Goal: Transaction & Acquisition: Book appointment/travel/reservation

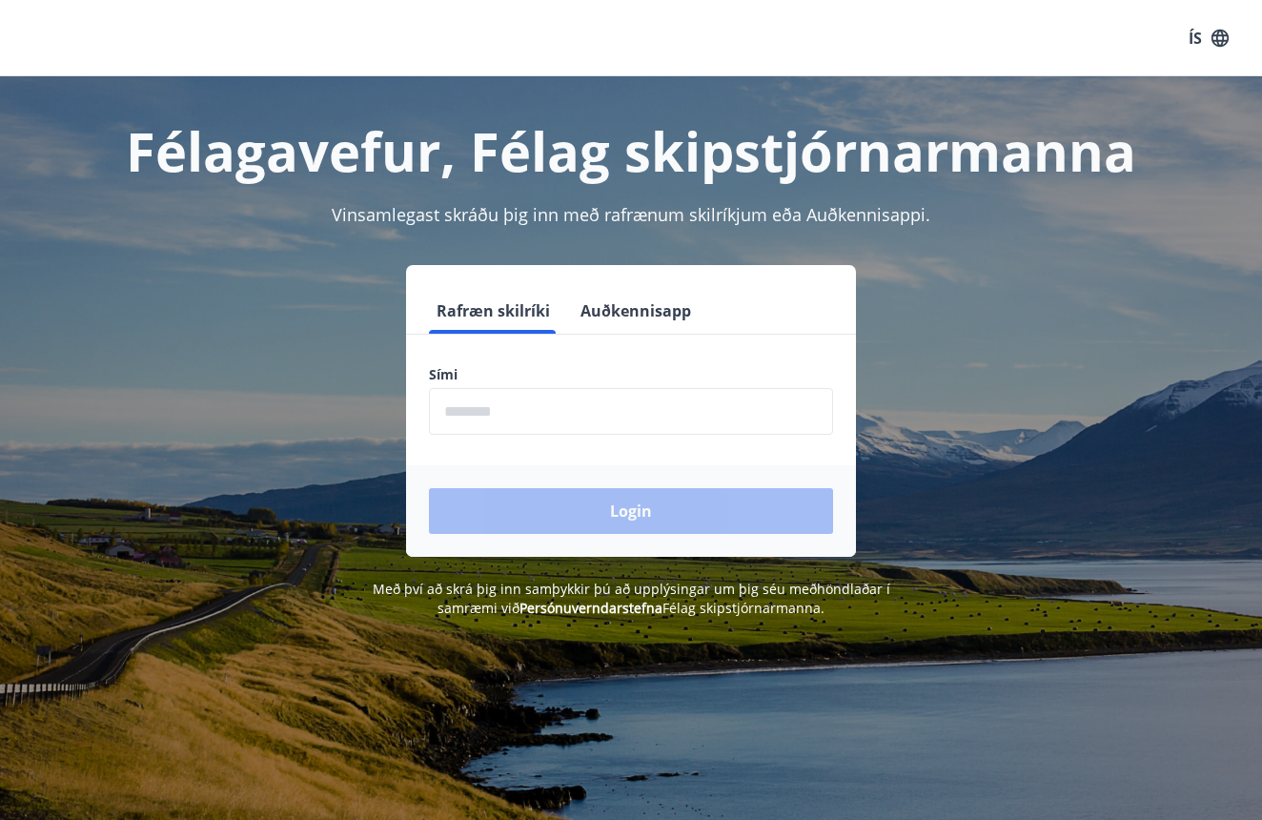
click at [609, 322] on button "Auðkennisapp" at bounding box center [636, 311] width 126 height 46
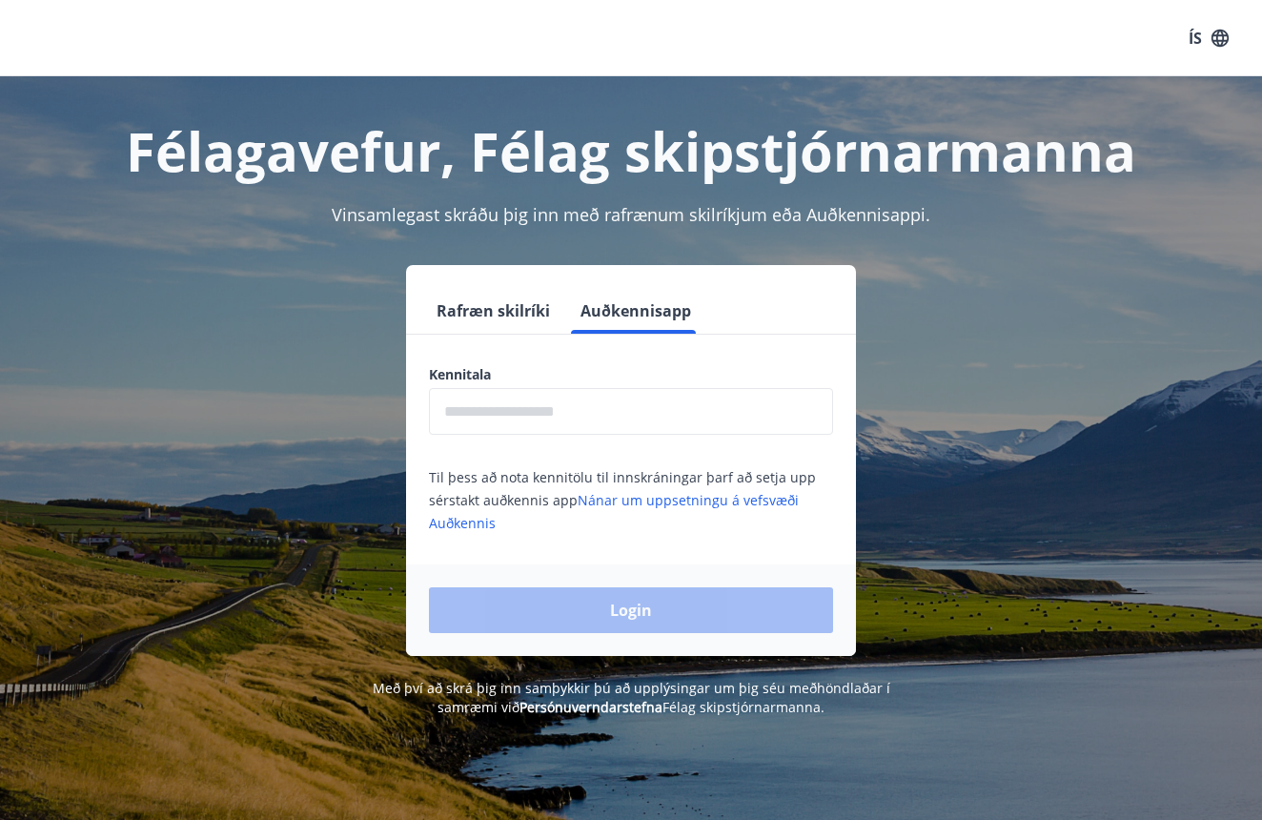
click at [571, 418] on input "text" at bounding box center [631, 411] width 404 height 47
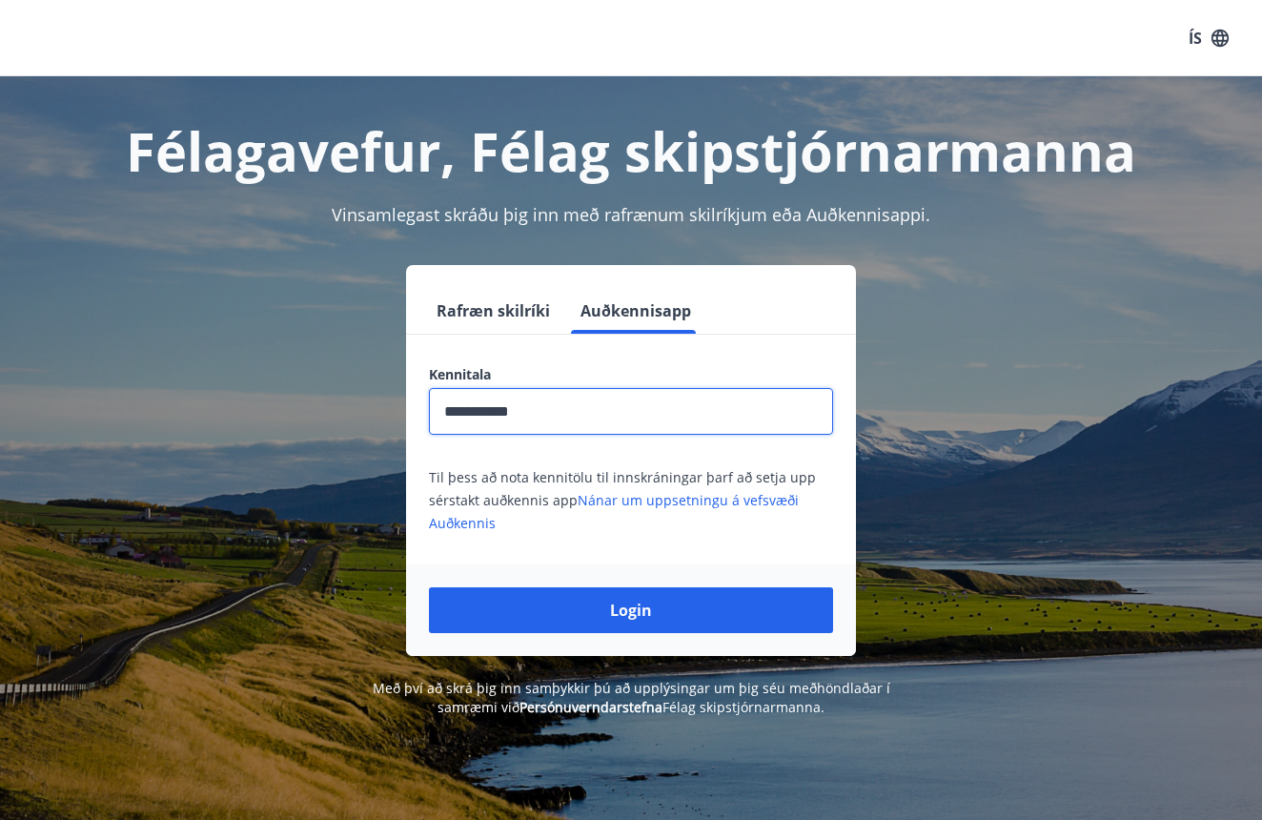
type input "**********"
click at [631, 610] on button "Login" at bounding box center [631, 610] width 404 height 46
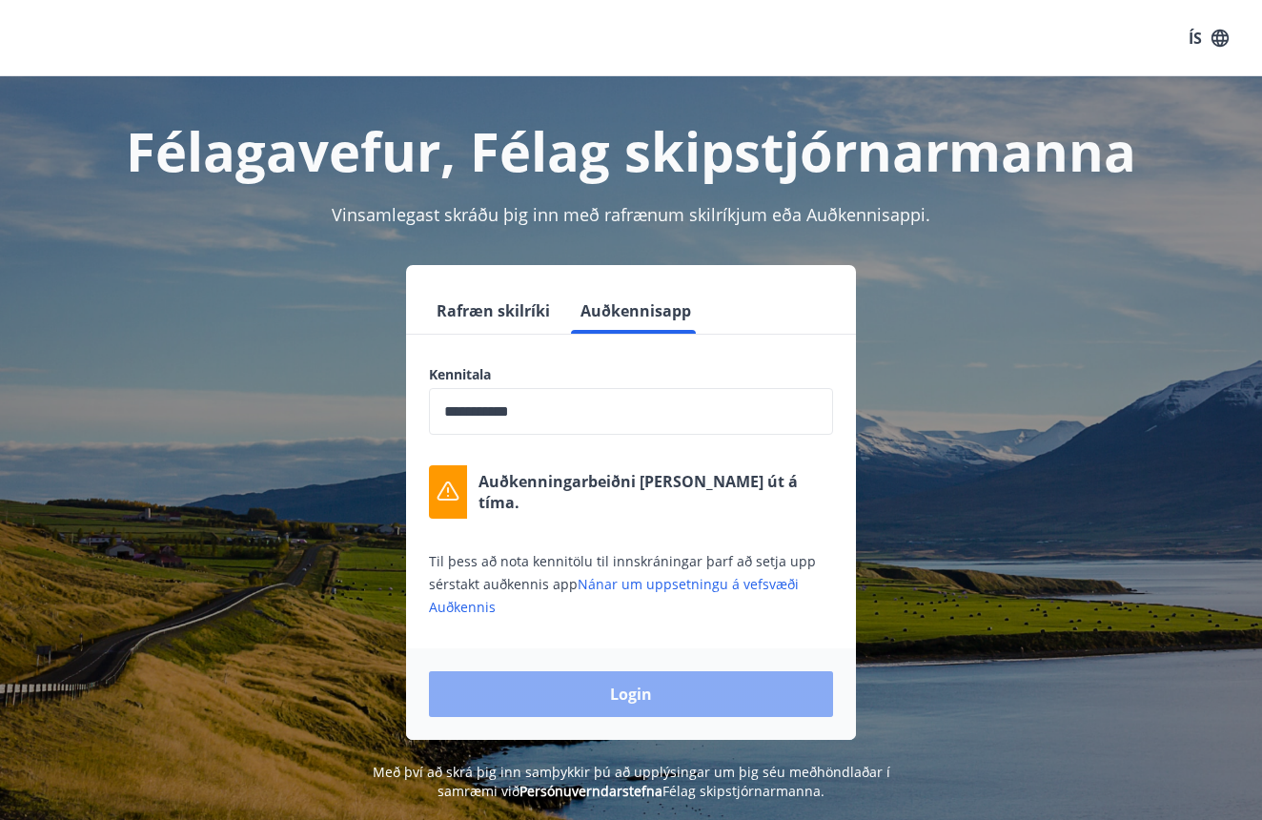
click at [567, 686] on button "Login" at bounding box center [631, 694] width 404 height 46
click at [575, 703] on button "Login" at bounding box center [631, 694] width 404 height 46
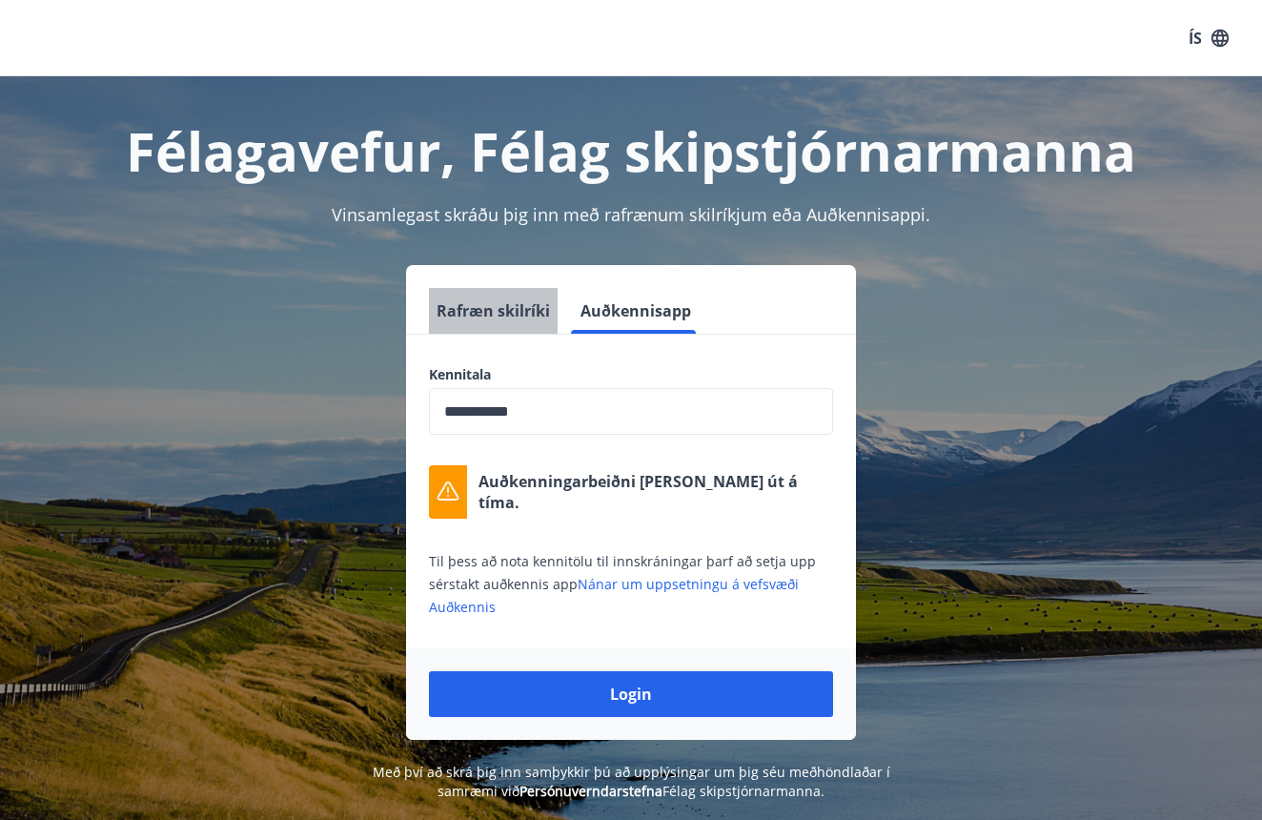
click at [534, 319] on button "Rafræn skilríki" at bounding box center [493, 311] width 129 height 46
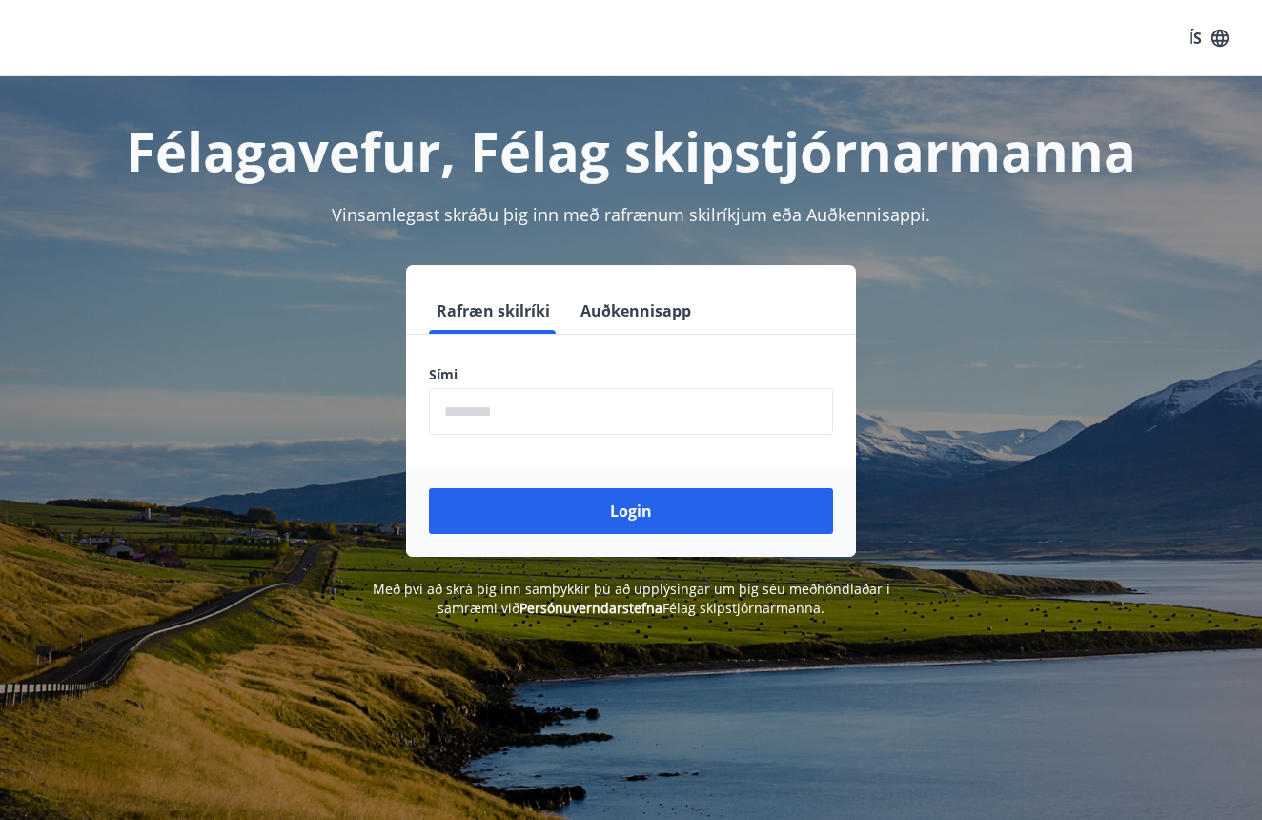
click at [612, 312] on button "Auðkennisapp" at bounding box center [636, 311] width 126 height 46
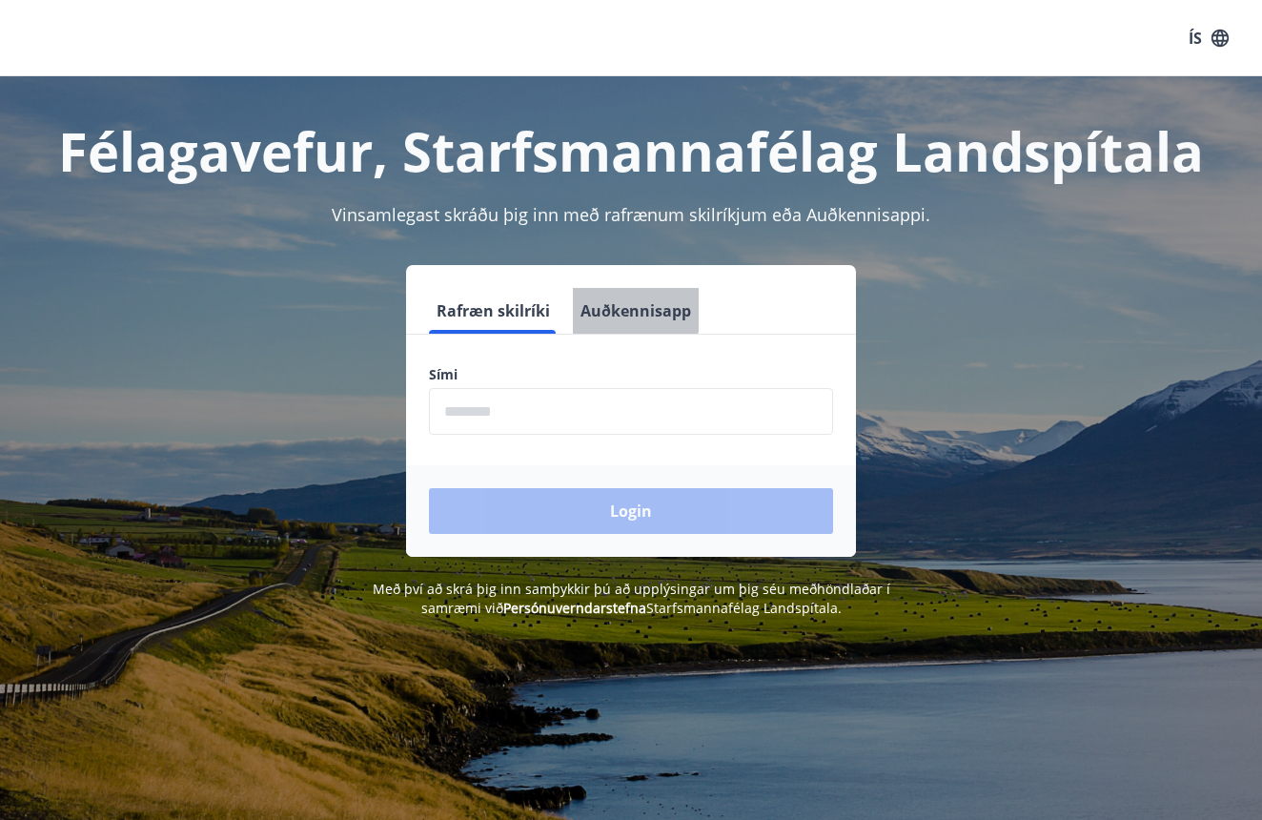
click at [620, 307] on button "Auðkennisapp" at bounding box center [636, 311] width 126 height 46
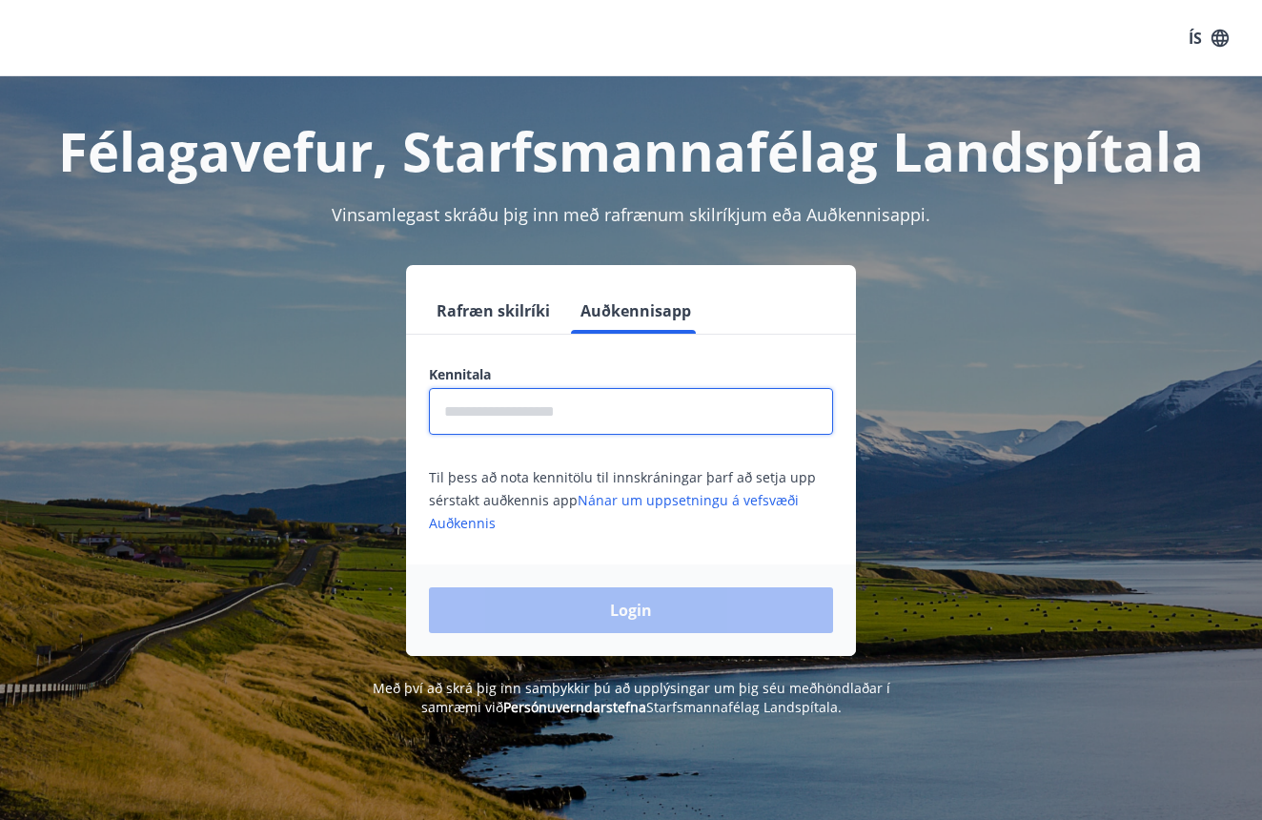
click at [558, 408] on input "text" at bounding box center [631, 411] width 404 height 47
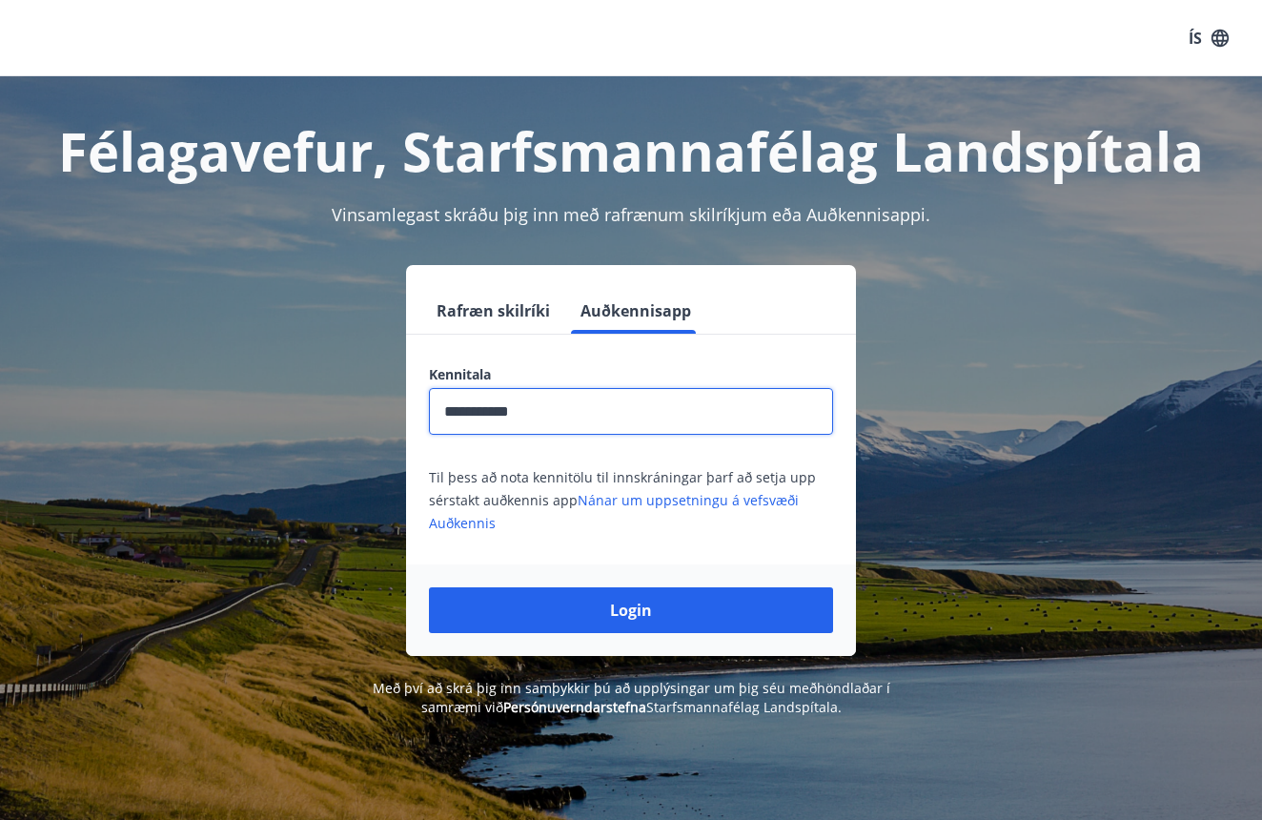
type input "**********"
click at [631, 610] on button "Login" at bounding box center [631, 610] width 404 height 46
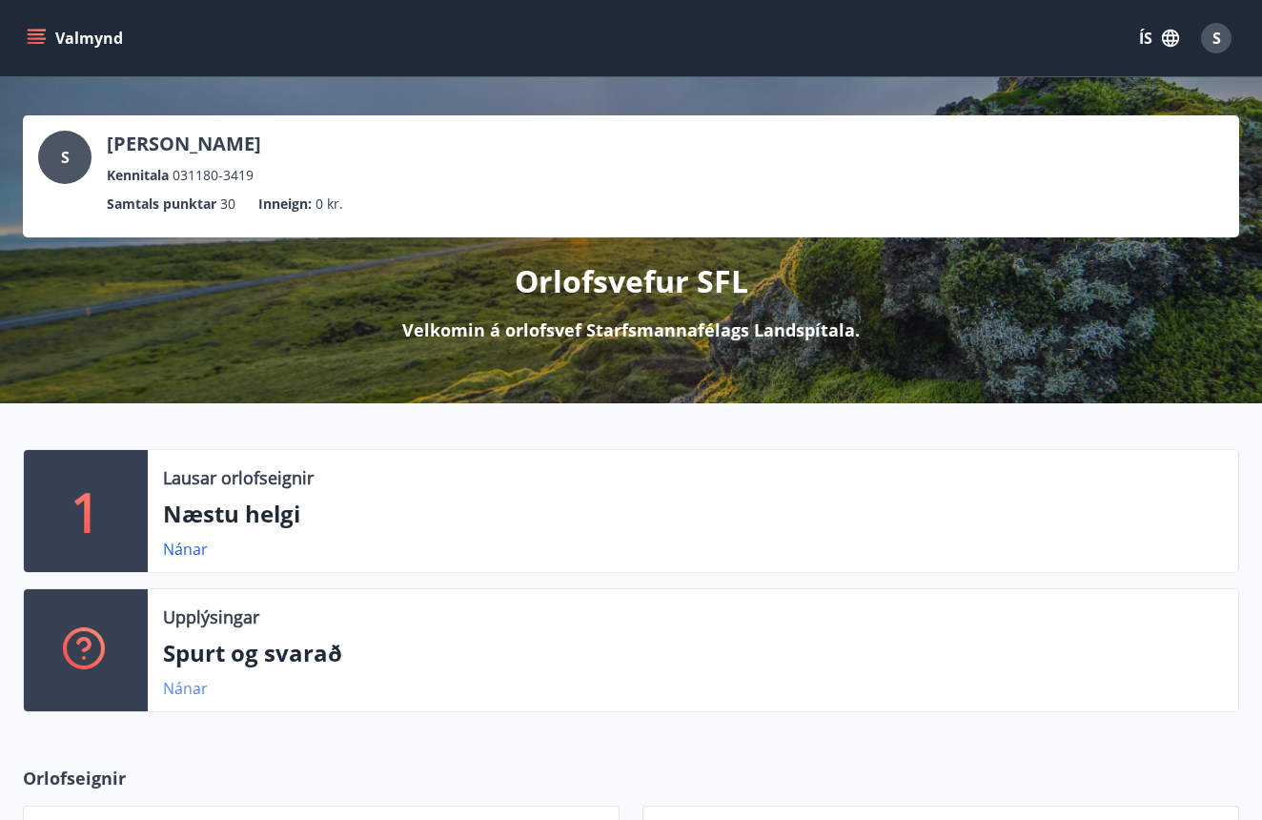
click at [182, 686] on link "Nánar" at bounding box center [185, 688] width 45 height 21
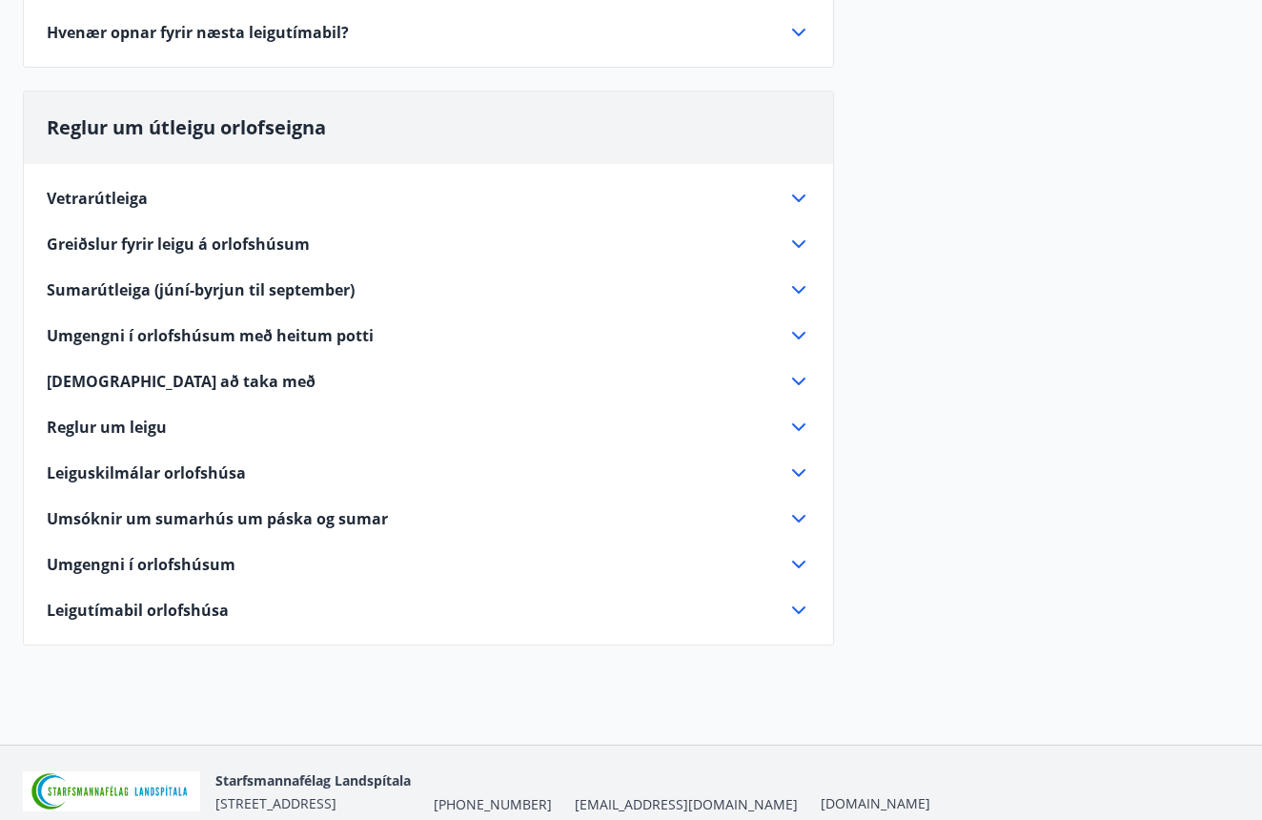
scroll to position [440, 0]
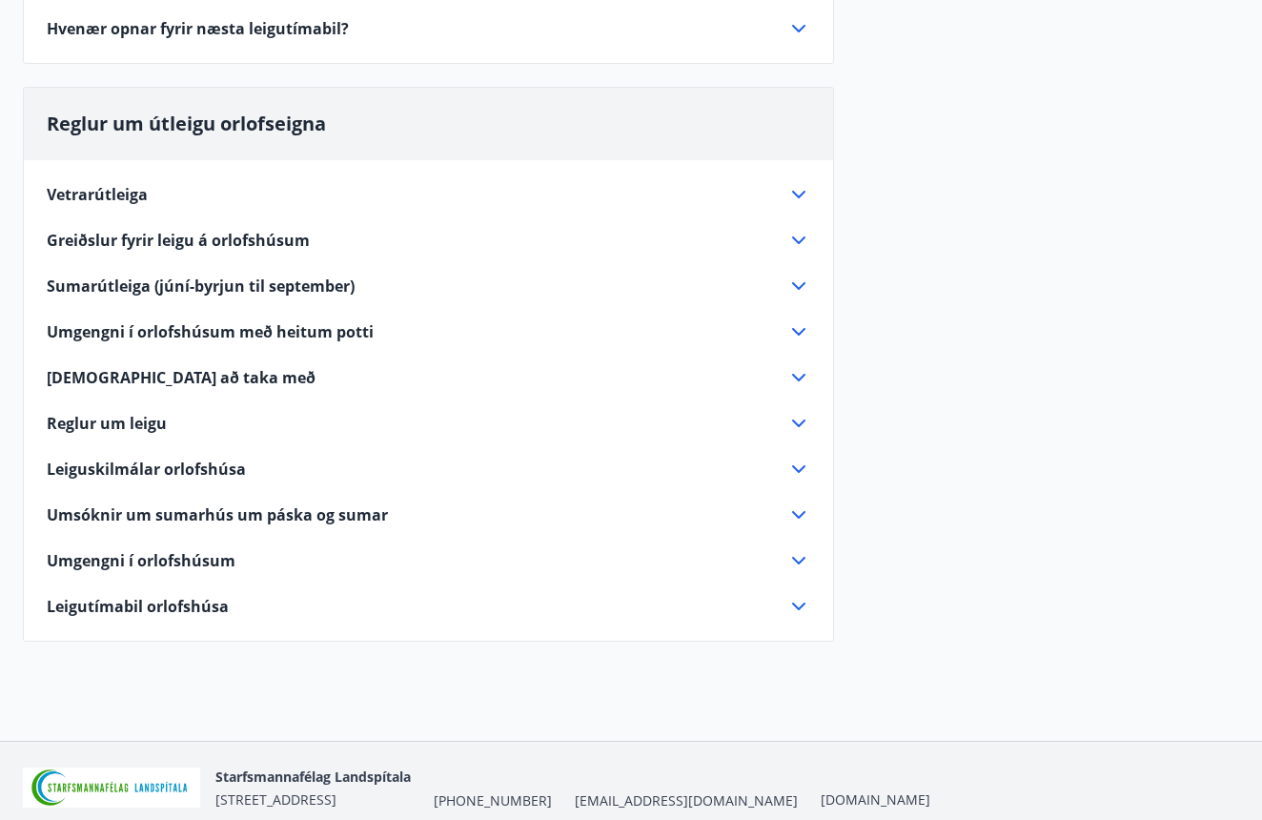
click at [111, 420] on span "Reglur um leigu" at bounding box center [107, 423] width 120 height 21
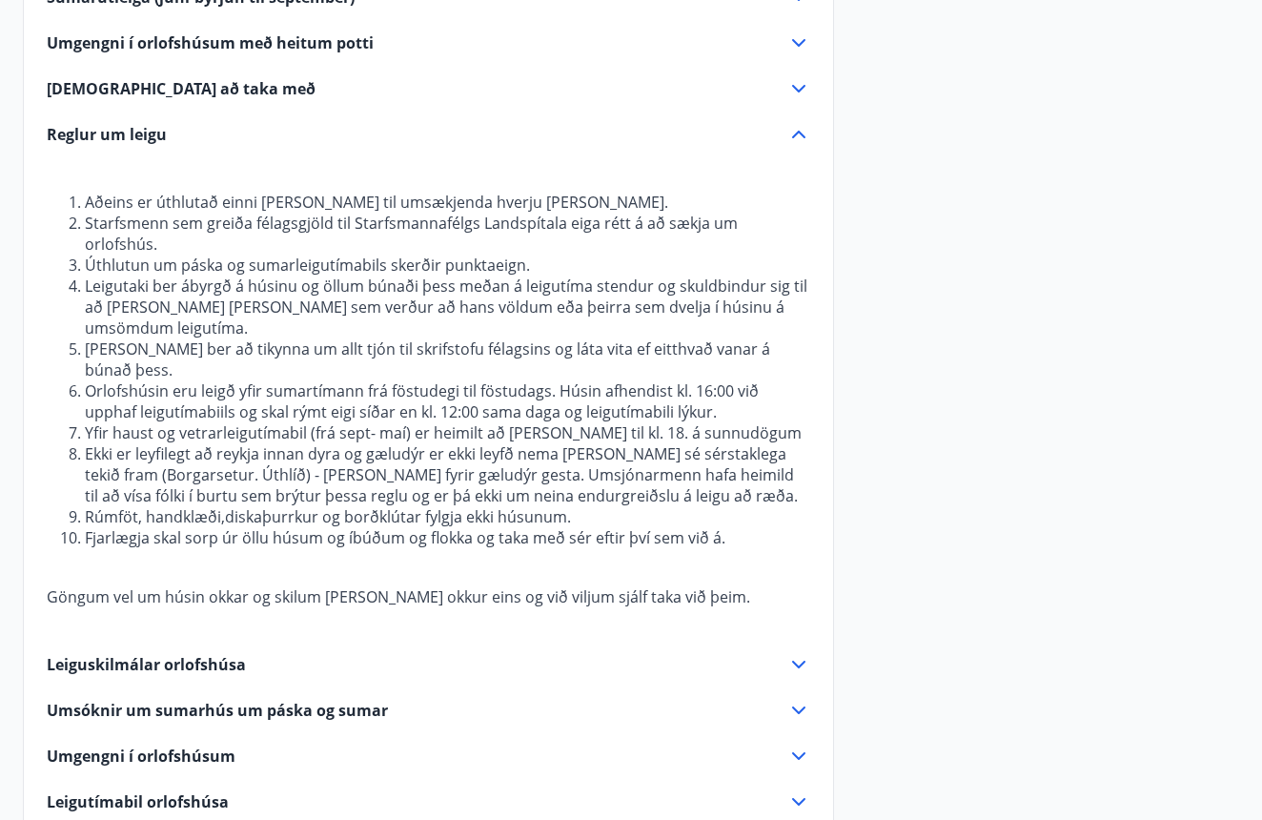
scroll to position [793, 0]
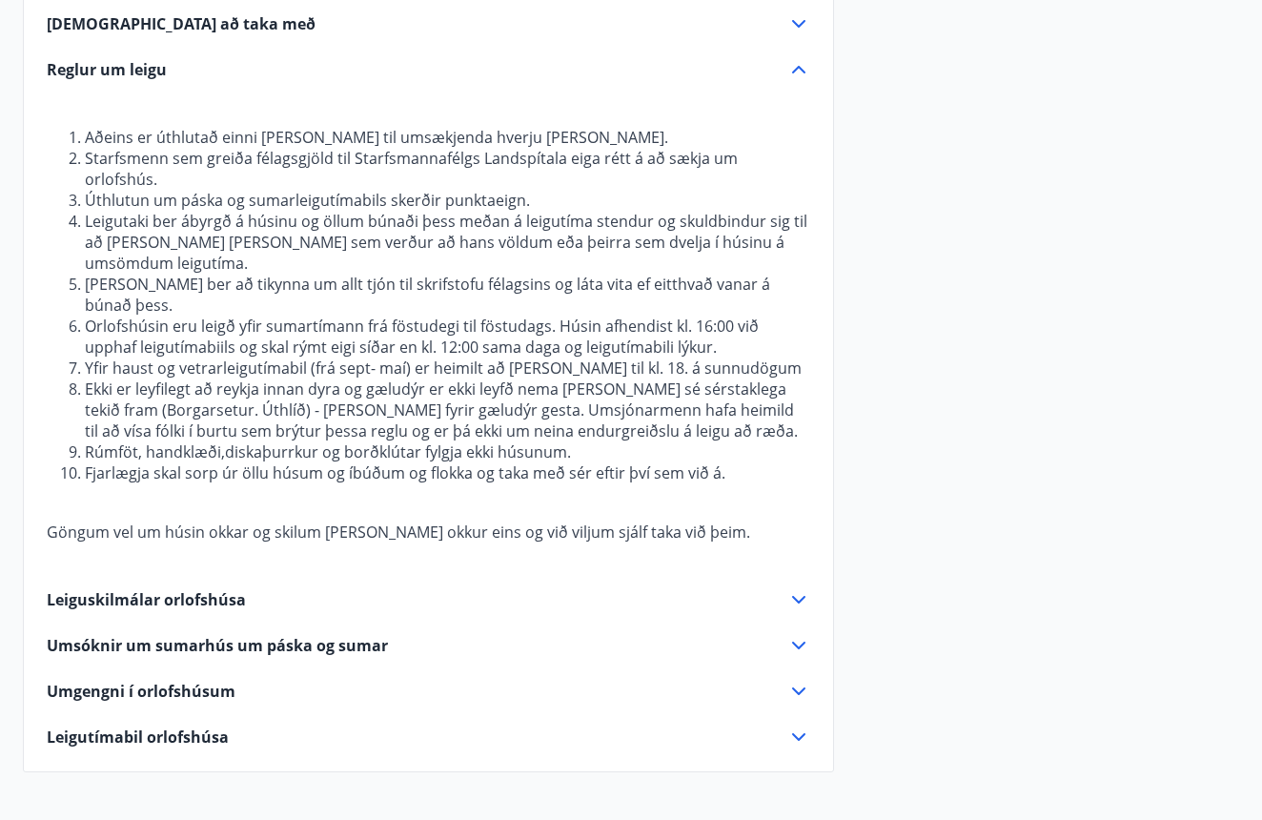
click at [95, 589] on span "Leiguskilmálar orlofshúsa" at bounding box center [146, 599] width 199 height 21
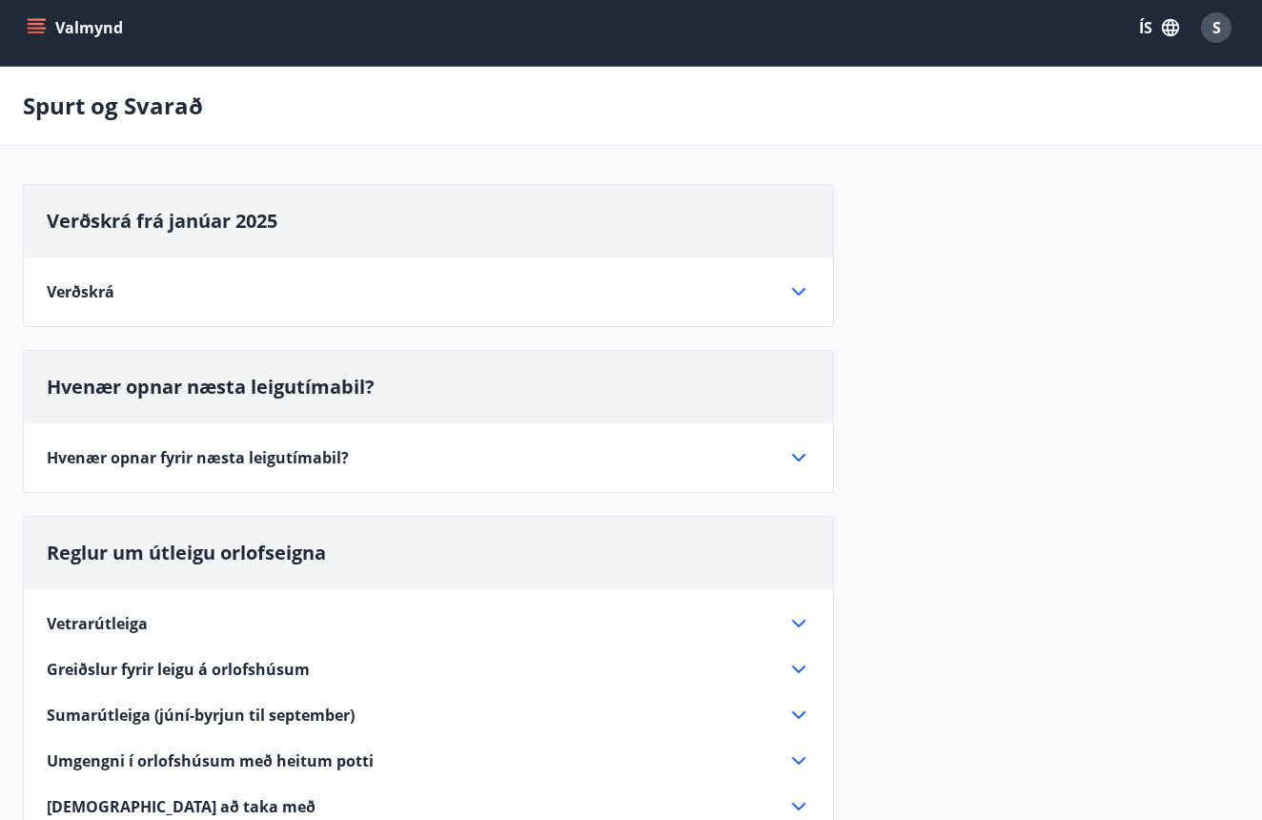
scroll to position [9, 0]
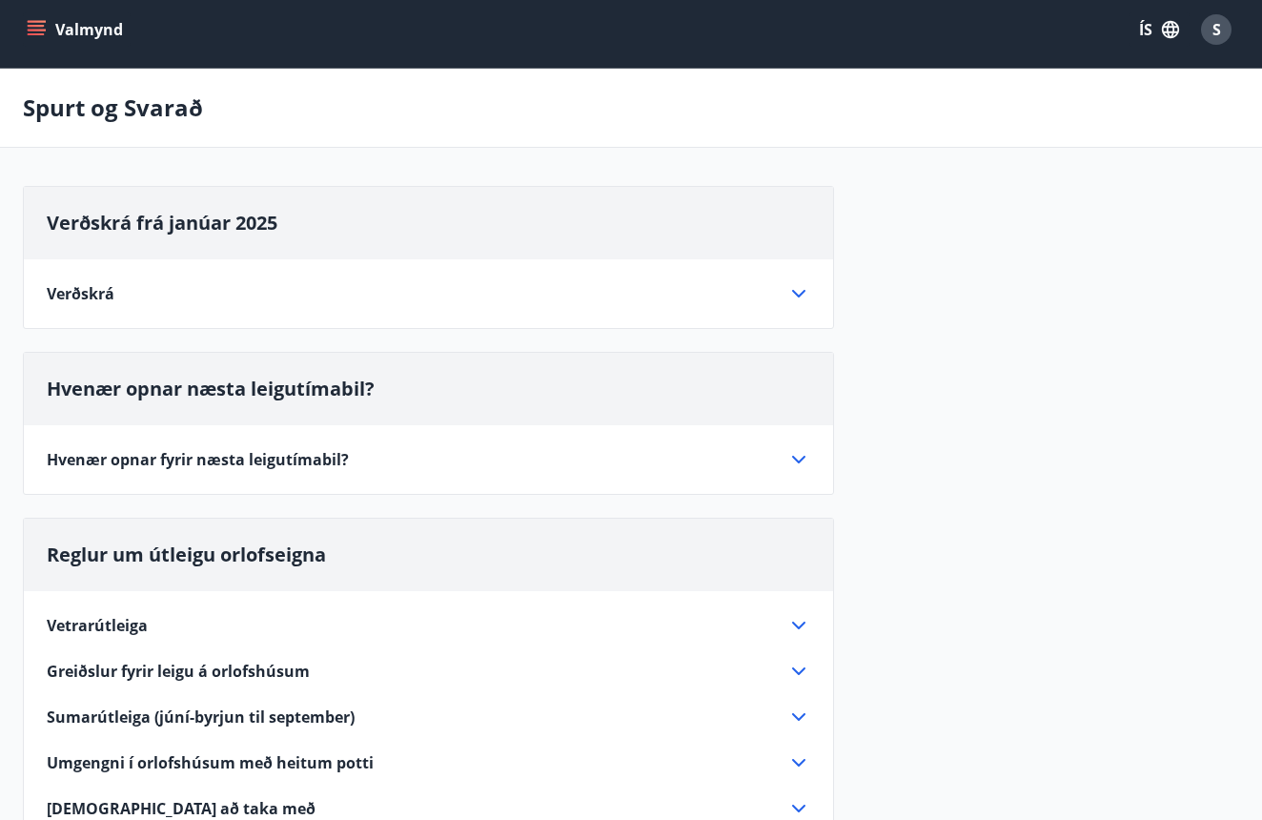
click at [102, 298] on span "Verðskrá" at bounding box center [81, 293] width 68 height 21
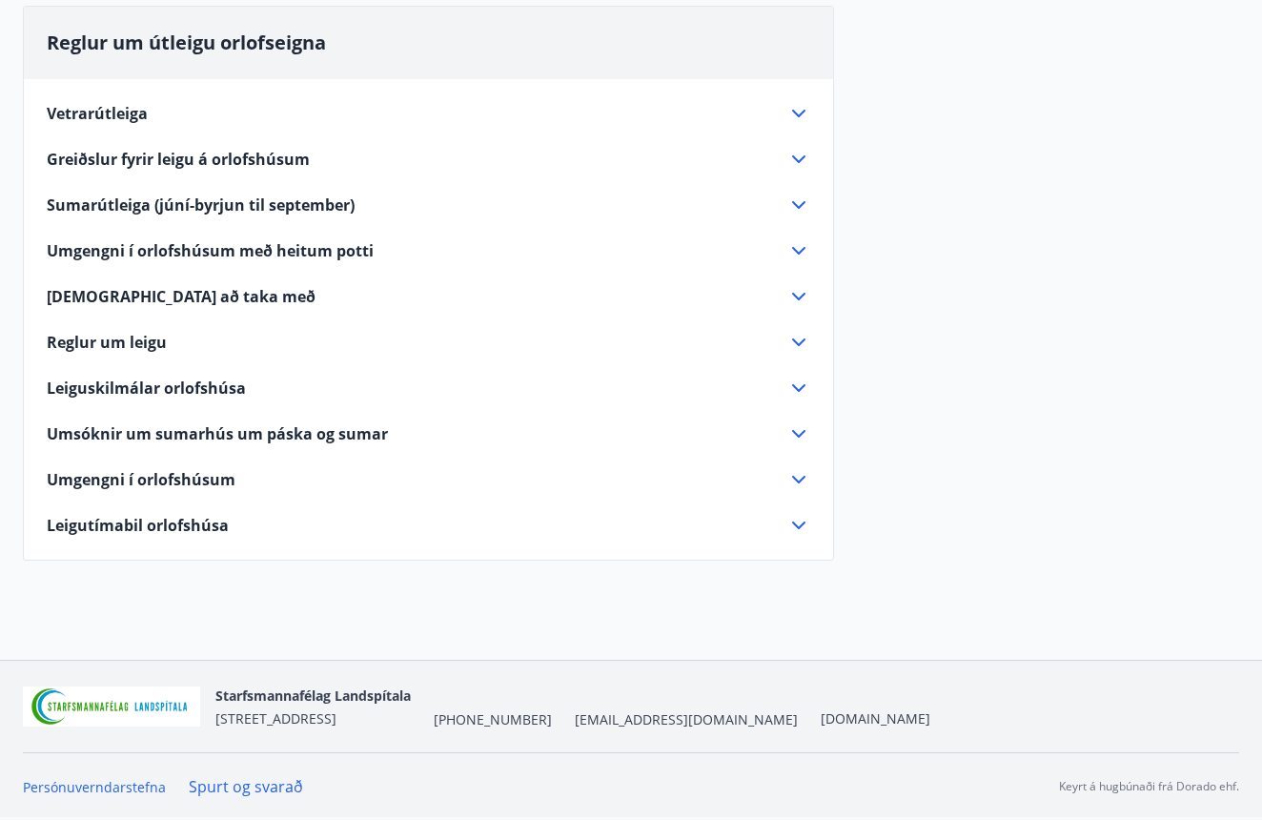
scroll to position [1419, 0]
click at [98, 160] on span "Greiðslur fyrir leigu á orlofshúsum" at bounding box center [178, 159] width 263 height 21
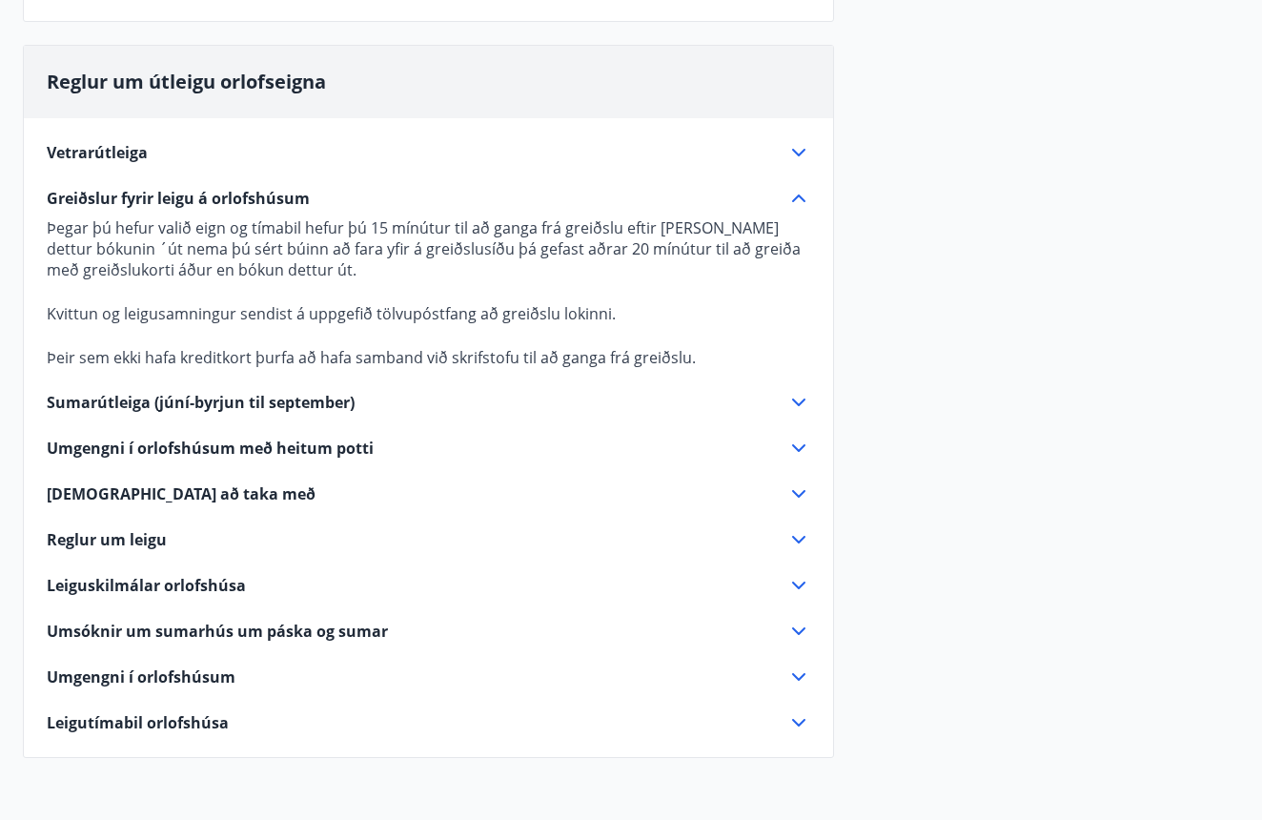
scroll to position [480, 0]
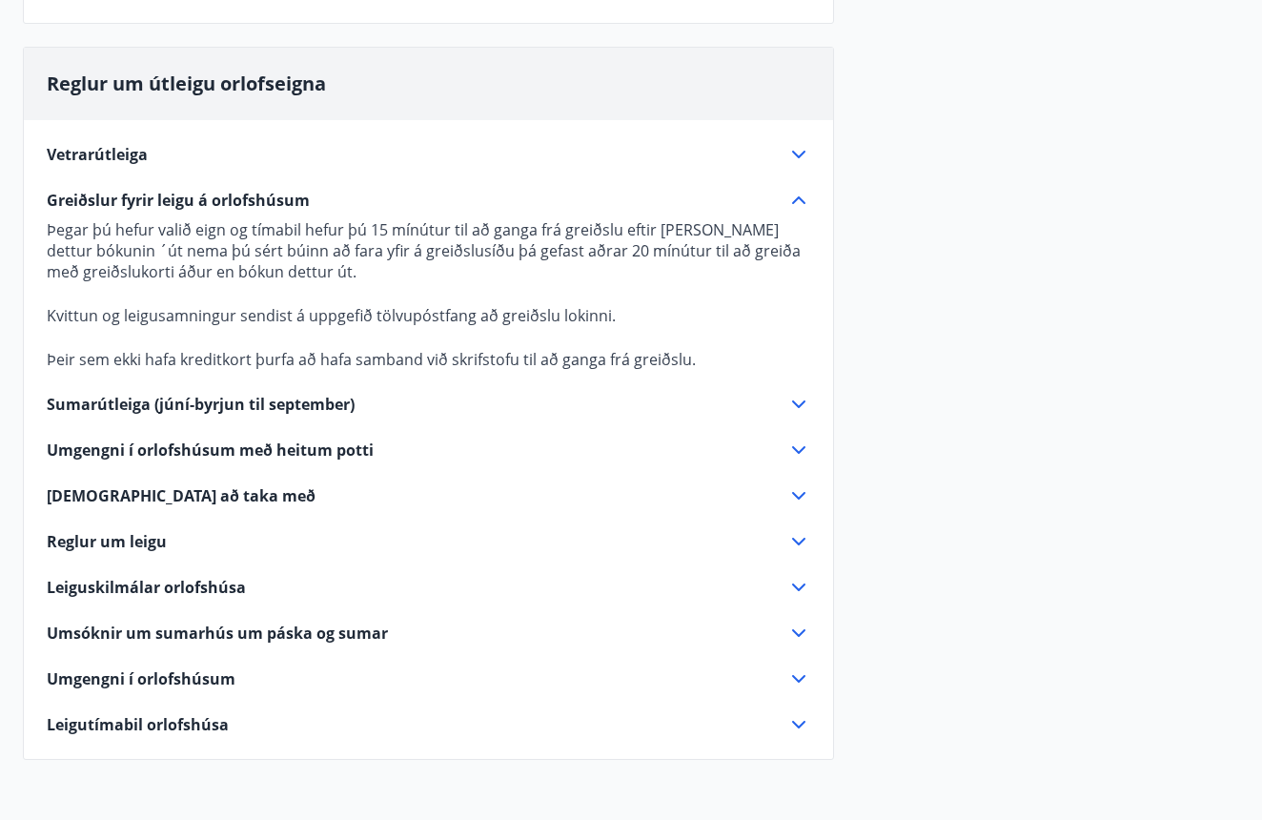
click at [101, 146] on span "Vetrarútleiga" at bounding box center [97, 154] width 101 height 21
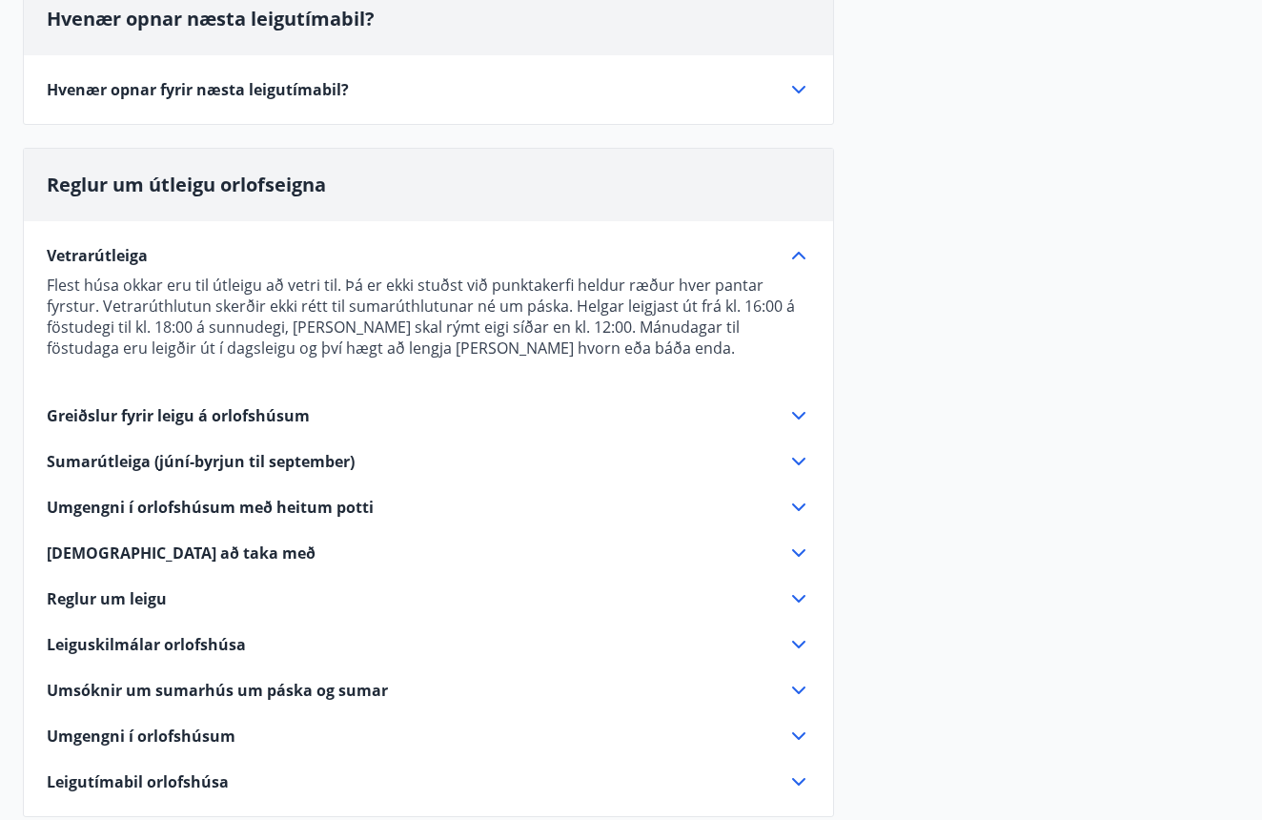
scroll to position [379, 0]
click at [107, 600] on span "Reglur um leigu" at bounding box center [107, 597] width 120 height 21
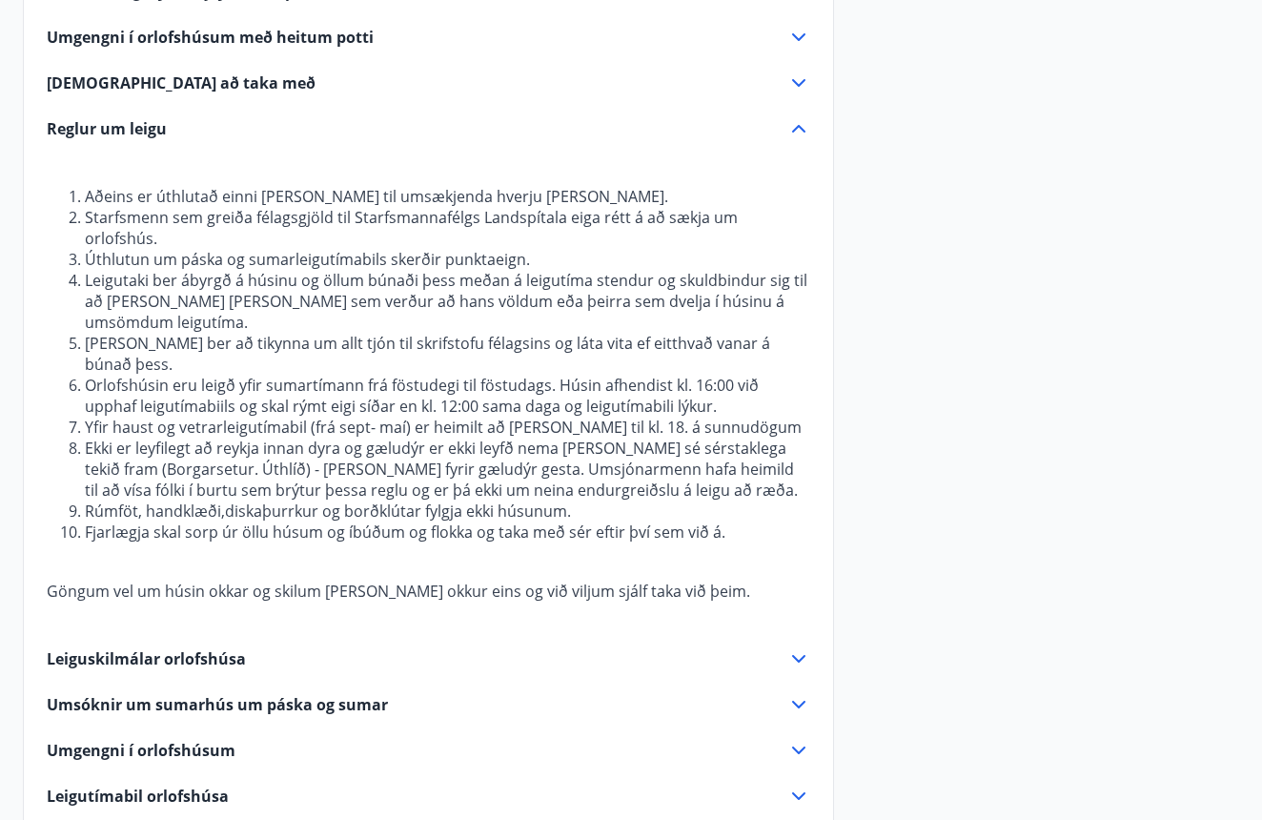
click at [107, 648] on span "Leiguskilmálar orlofshúsa" at bounding box center [146, 658] width 199 height 21
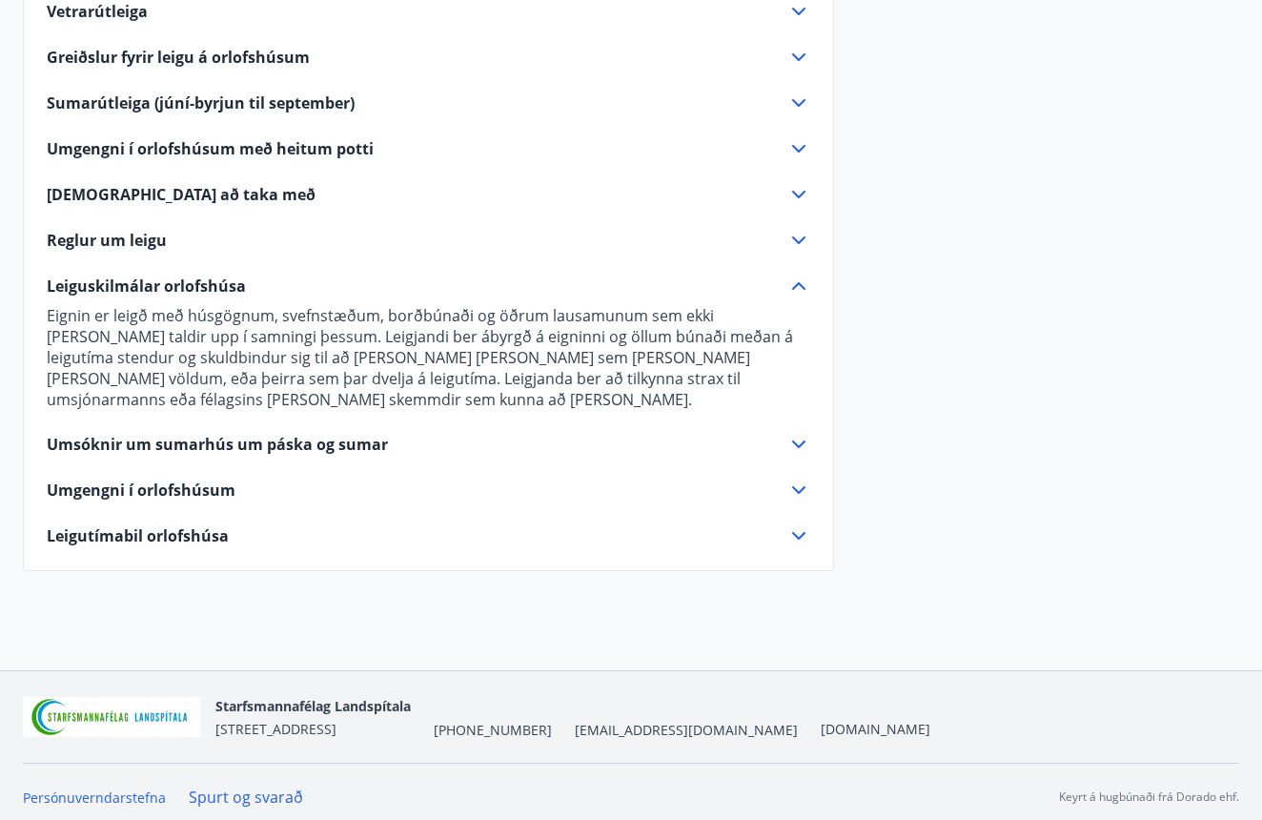
scroll to position [612, 0]
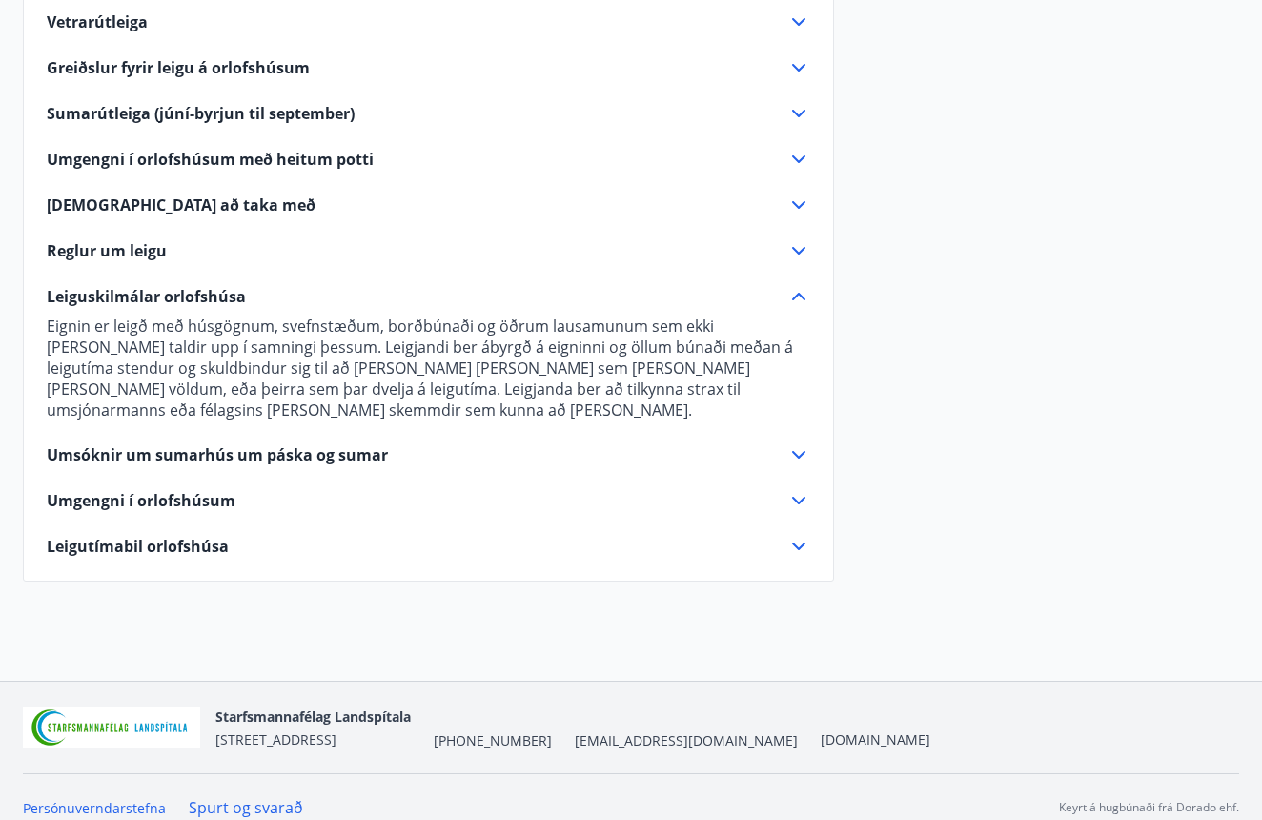
click at [101, 490] on span "Umgengni í orlofshúsum" at bounding box center [141, 500] width 189 height 21
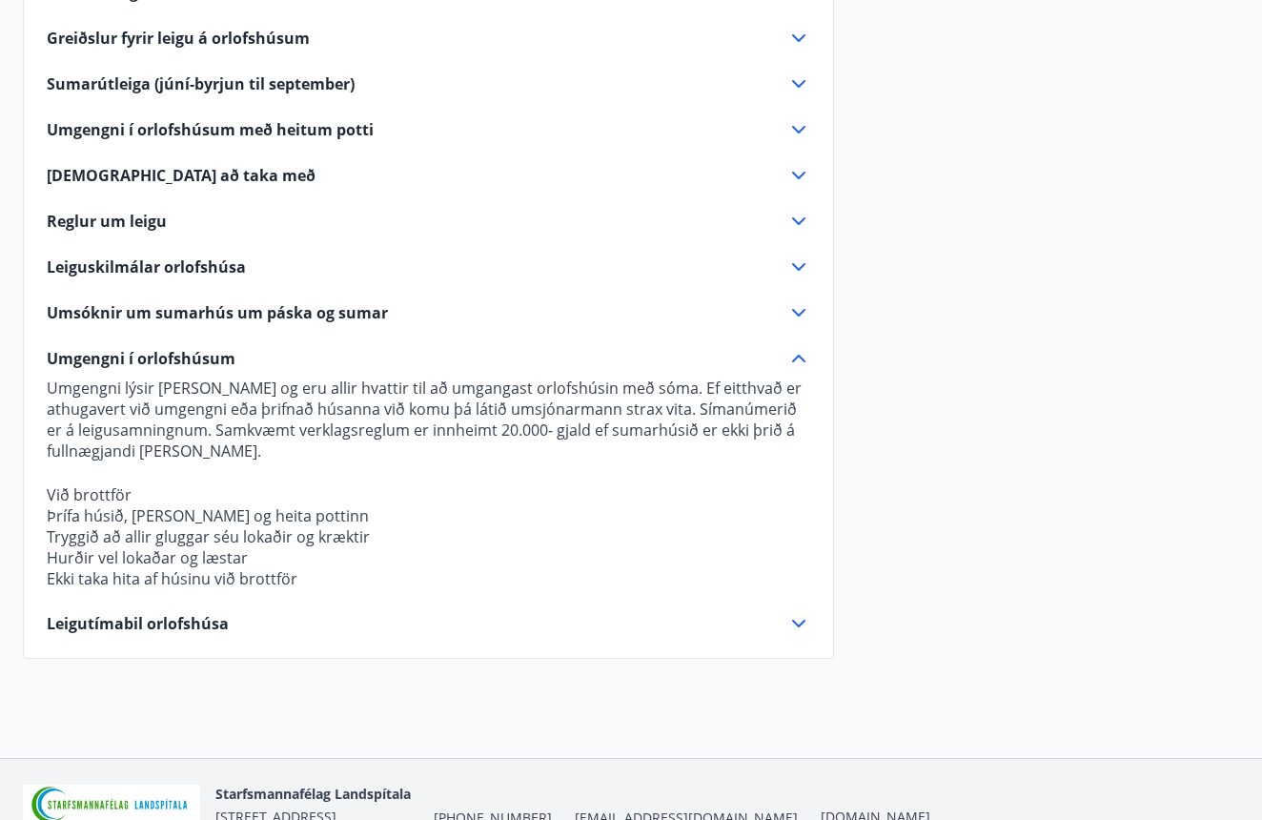
scroll to position [643, 0]
click at [92, 629] on span "Leigutímabil orlofshúsa" at bounding box center [138, 622] width 182 height 21
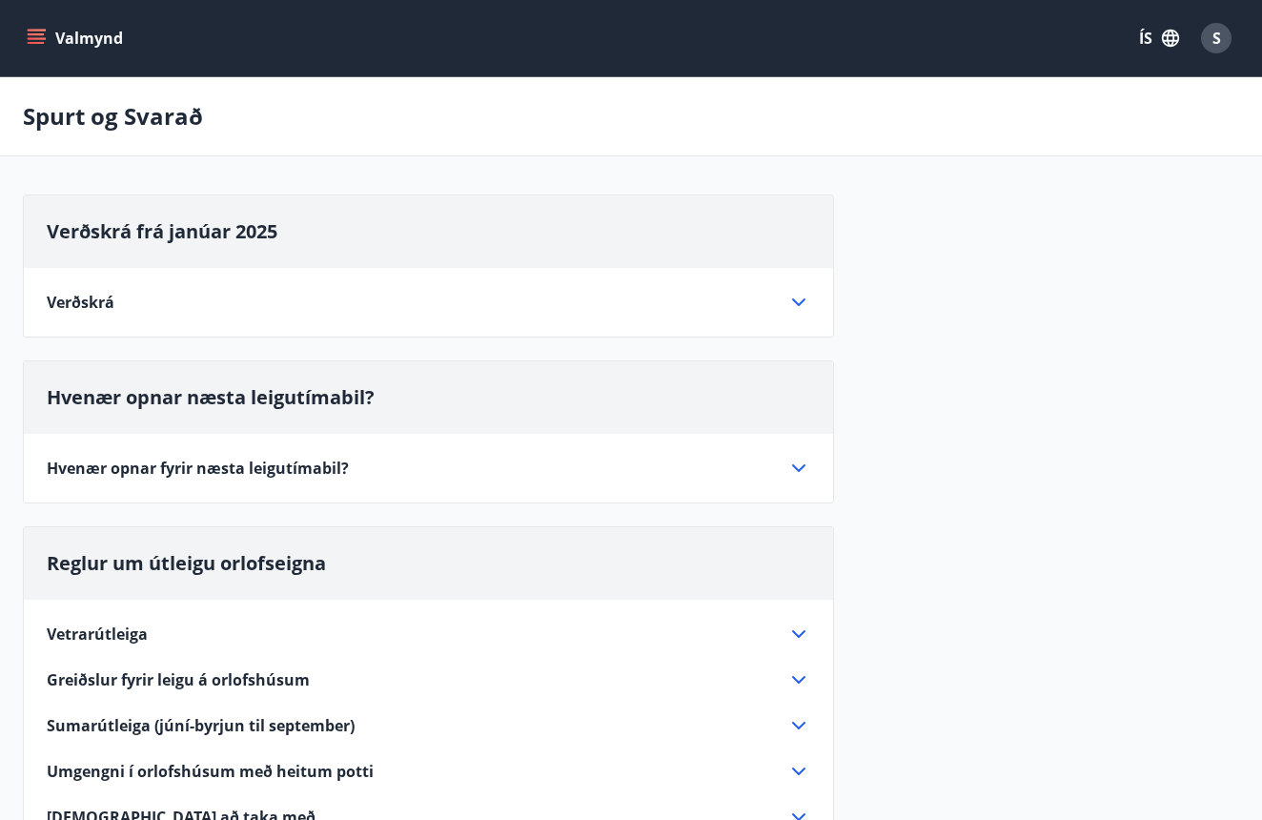
scroll to position [0, 0]
click at [36, 46] on icon "menu" at bounding box center [36, 38] width 19 height 19
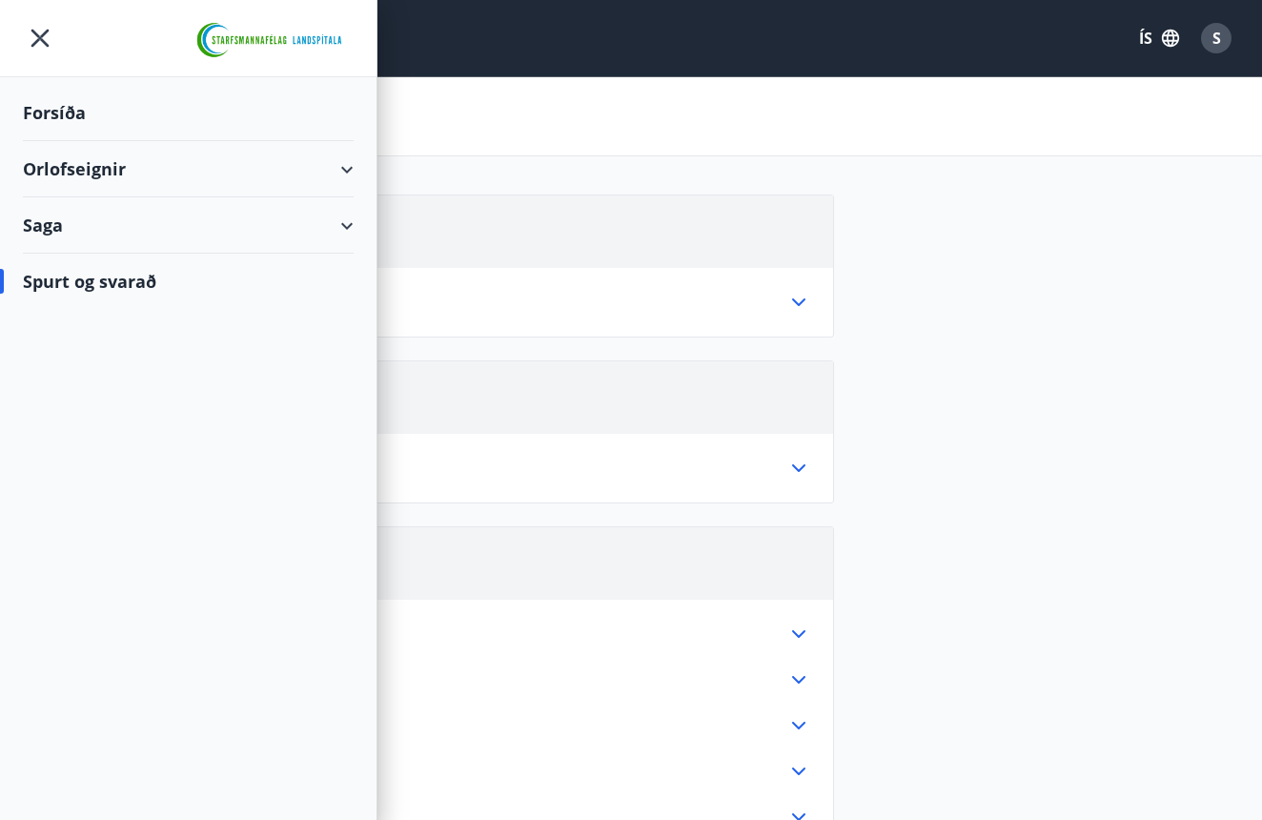
click at [34, 102] on div "Forsíða" at bounding box center [188, 113] width 331 height 56
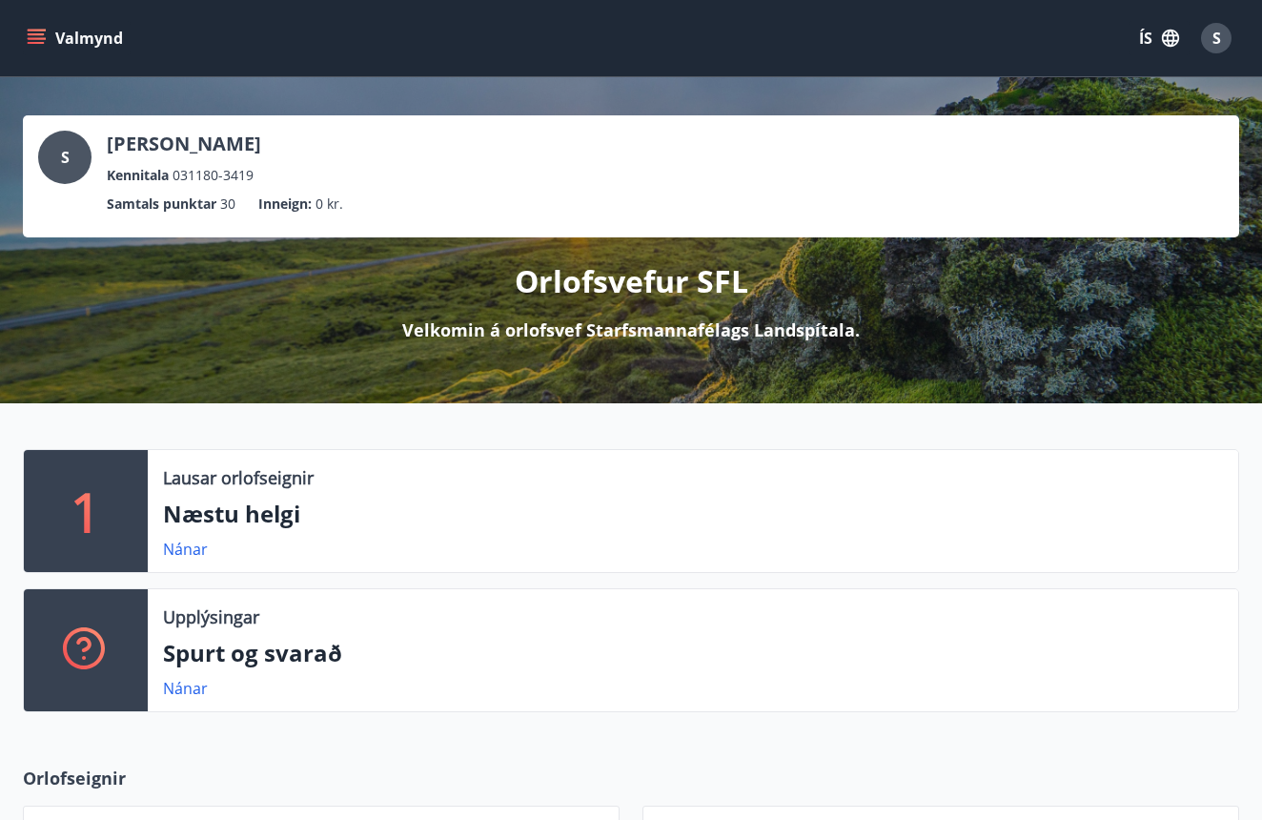
click at [36, 50] on button "Valmynd" at bounding box center [77, 38] width 108 height 34
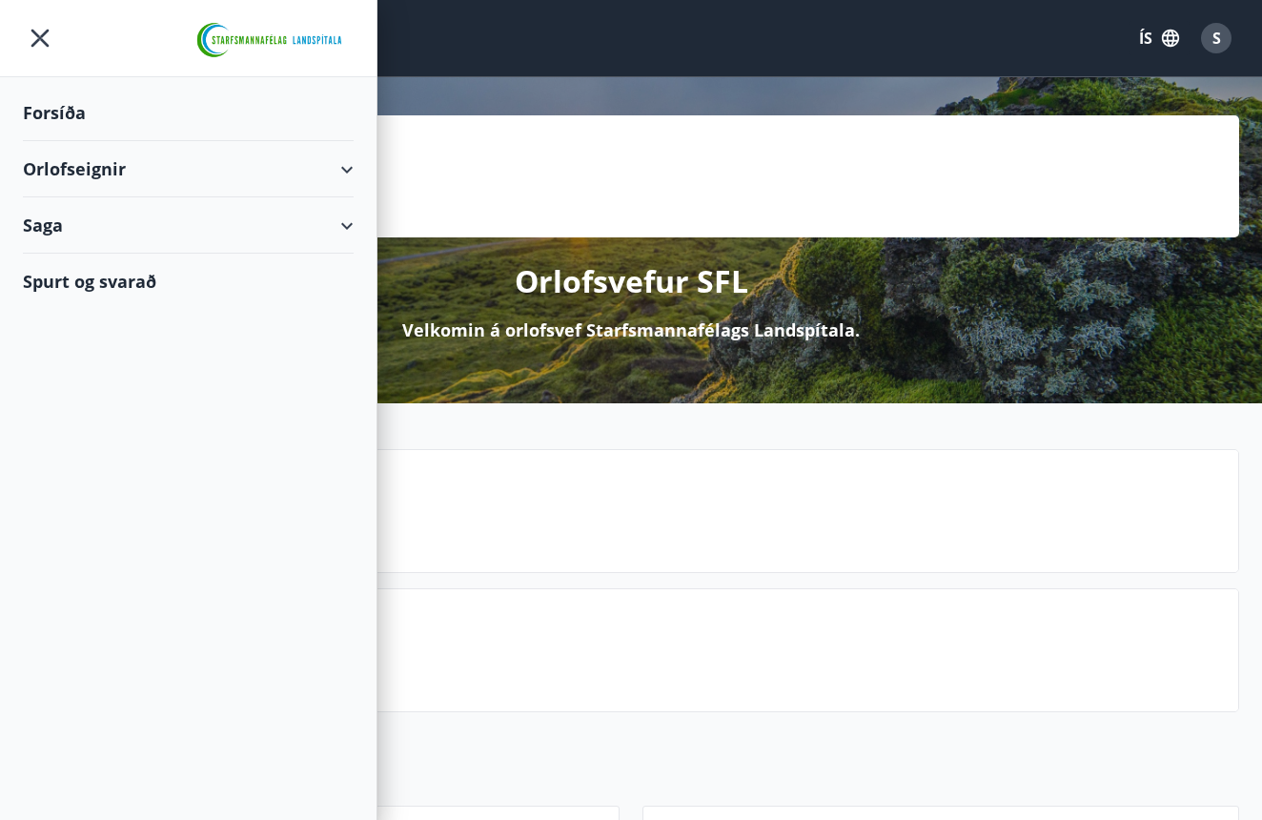
click at [54, 177] on div "Orlofseignir" at bounding box center [188, 169] width 331 height 56
click at [47, 249] on div "Bókunardagatal" at bounding box center [188, 257] width 300 height 40
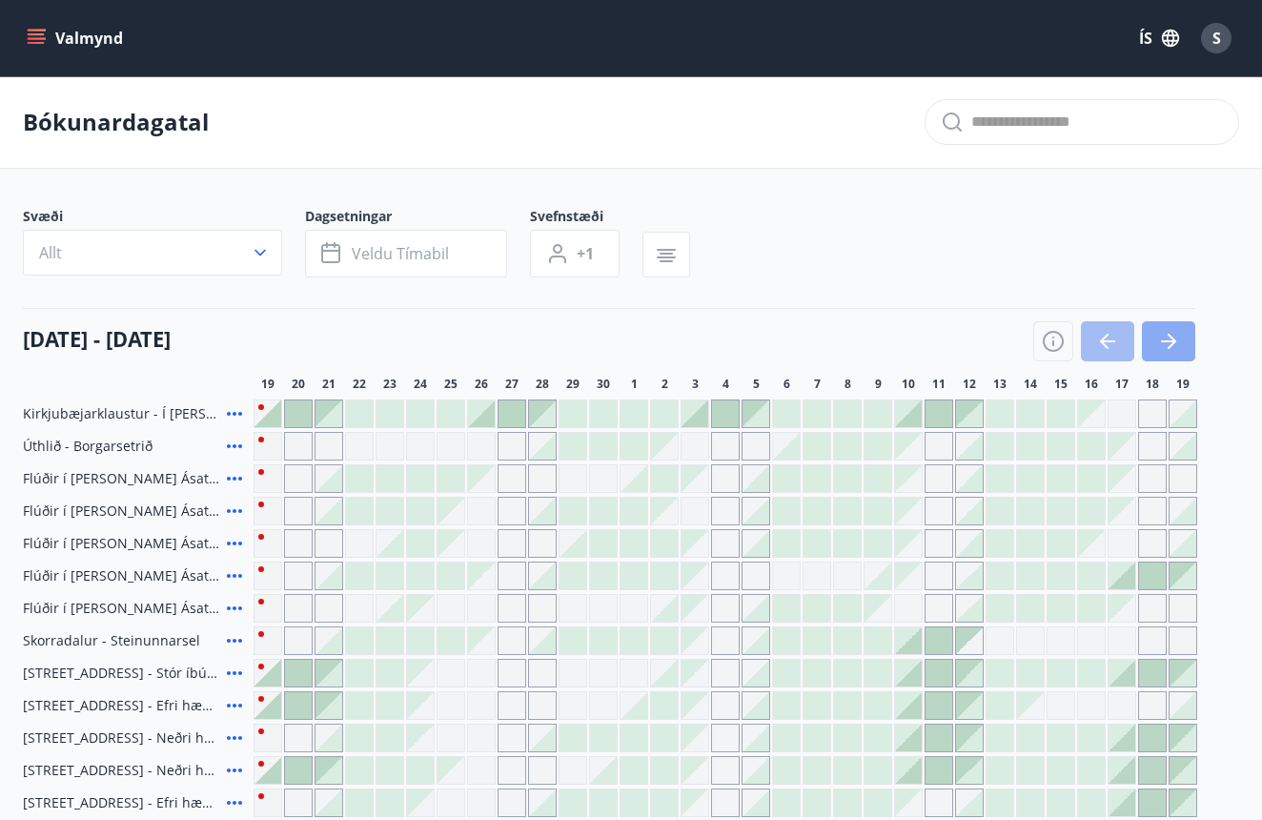
click at [1181, 341] on button "button" at bounding box center [1168, 341] width 53 height 40
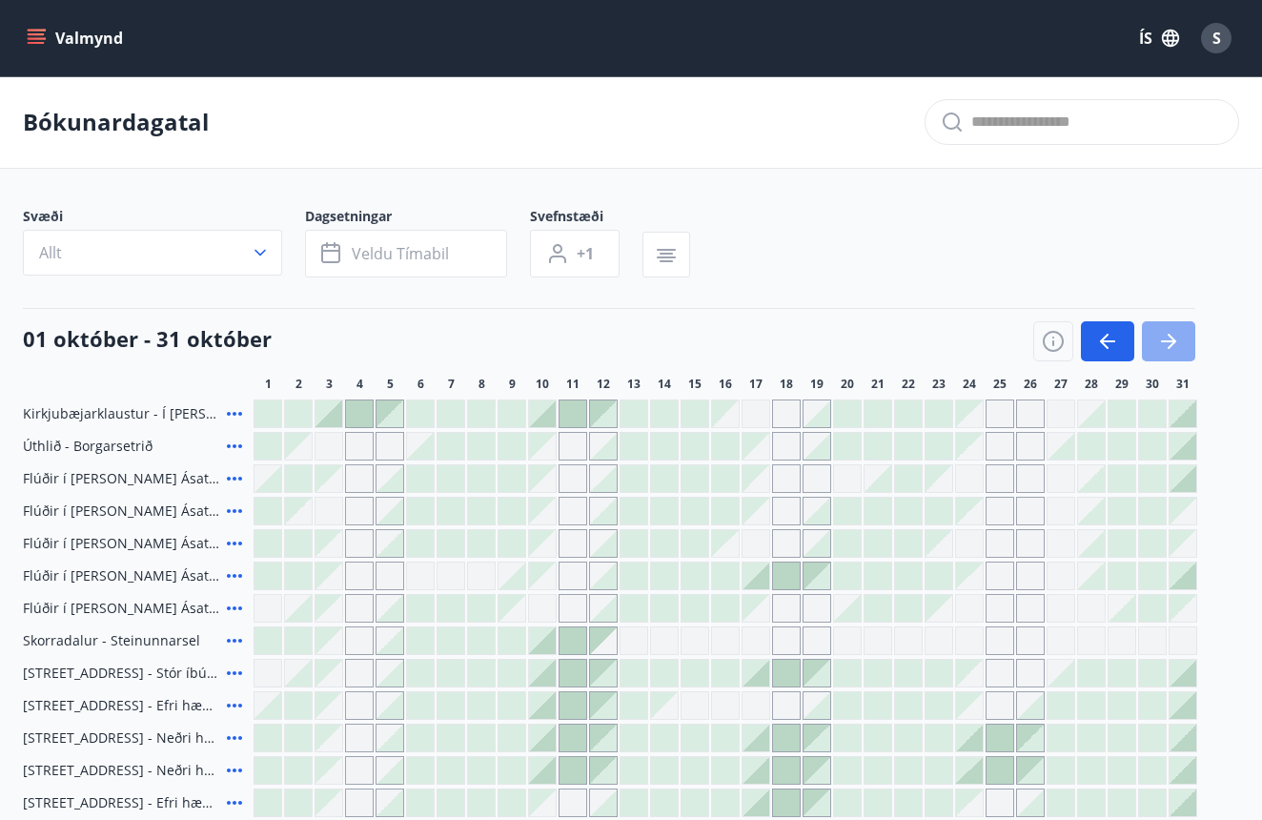
click at [1181, 341] on button "button" at bounding box center [1168, 341] width 53 height 40
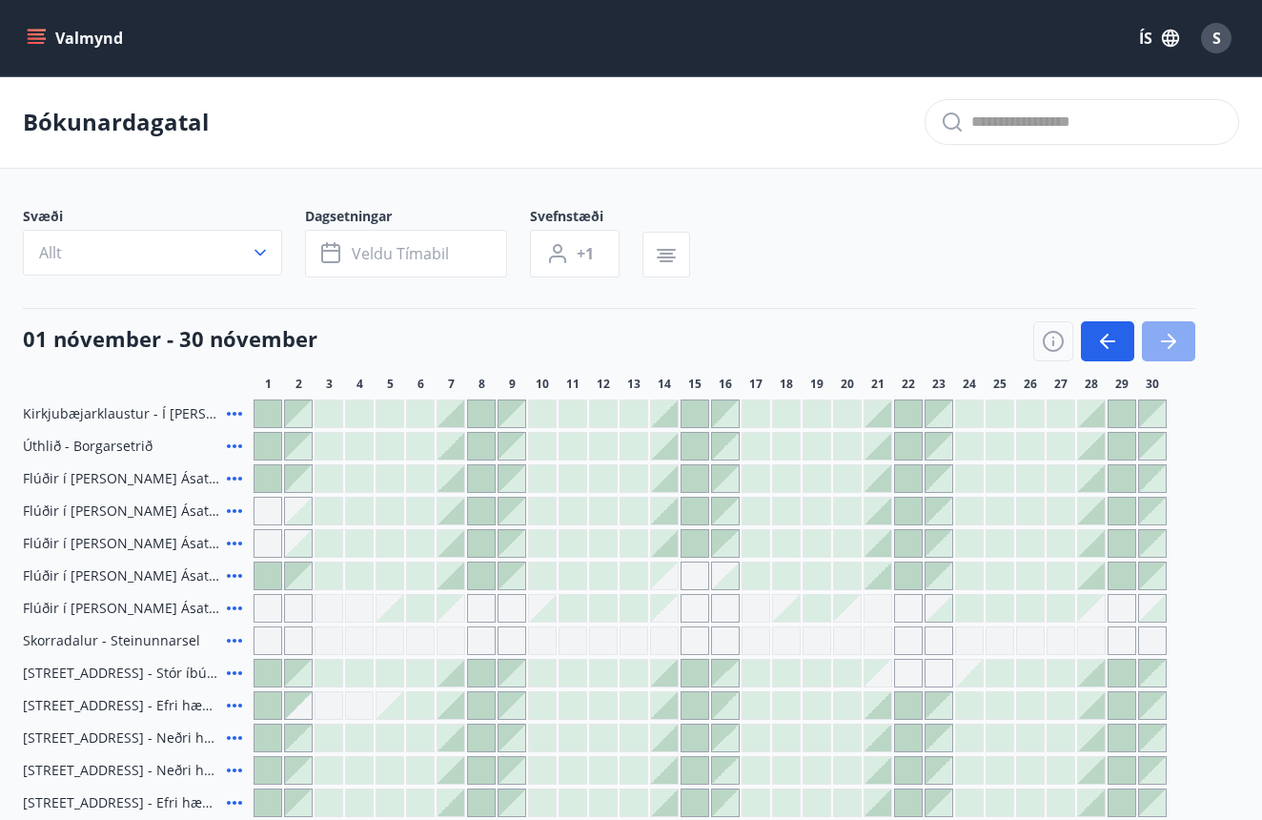
click at [1181, 341] on button "button" at bounding box center [1168, 341] width 53 height 40
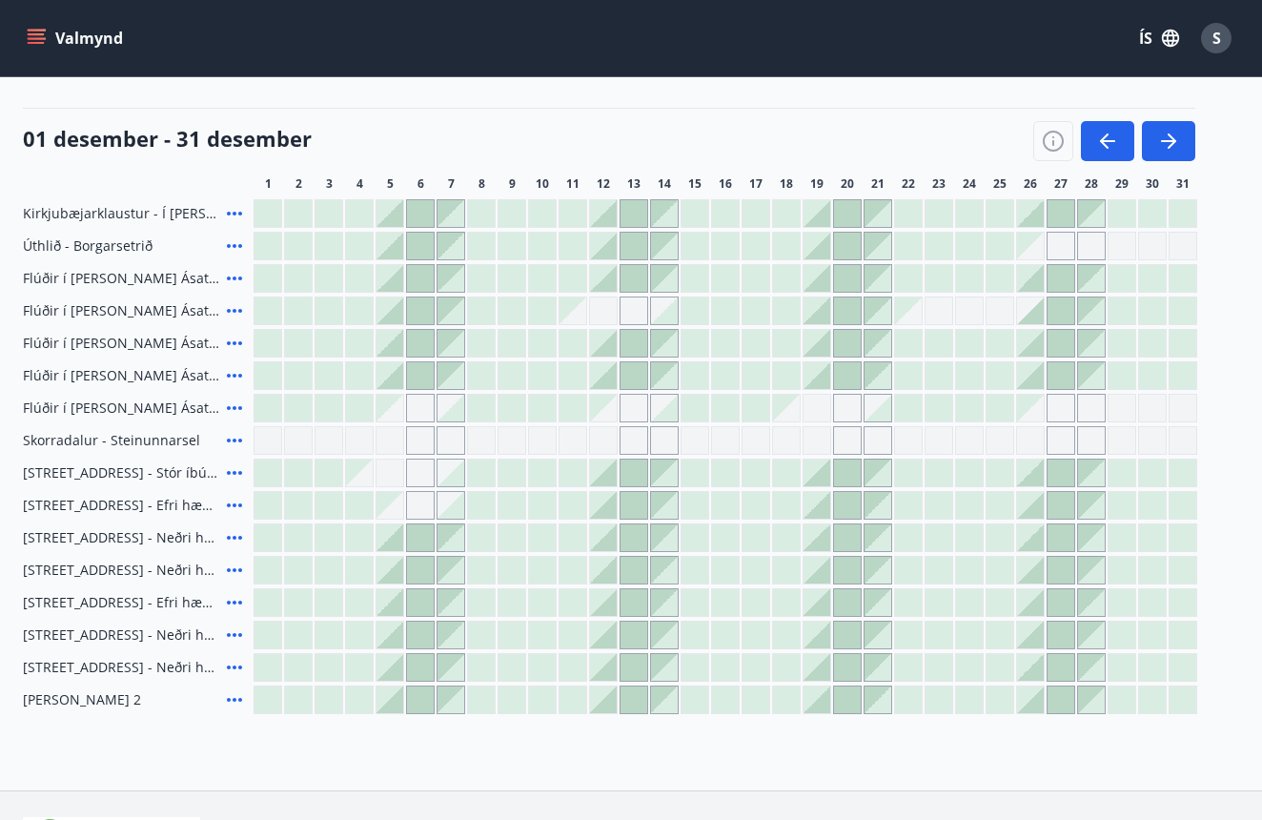
scroll to position [227, 0]
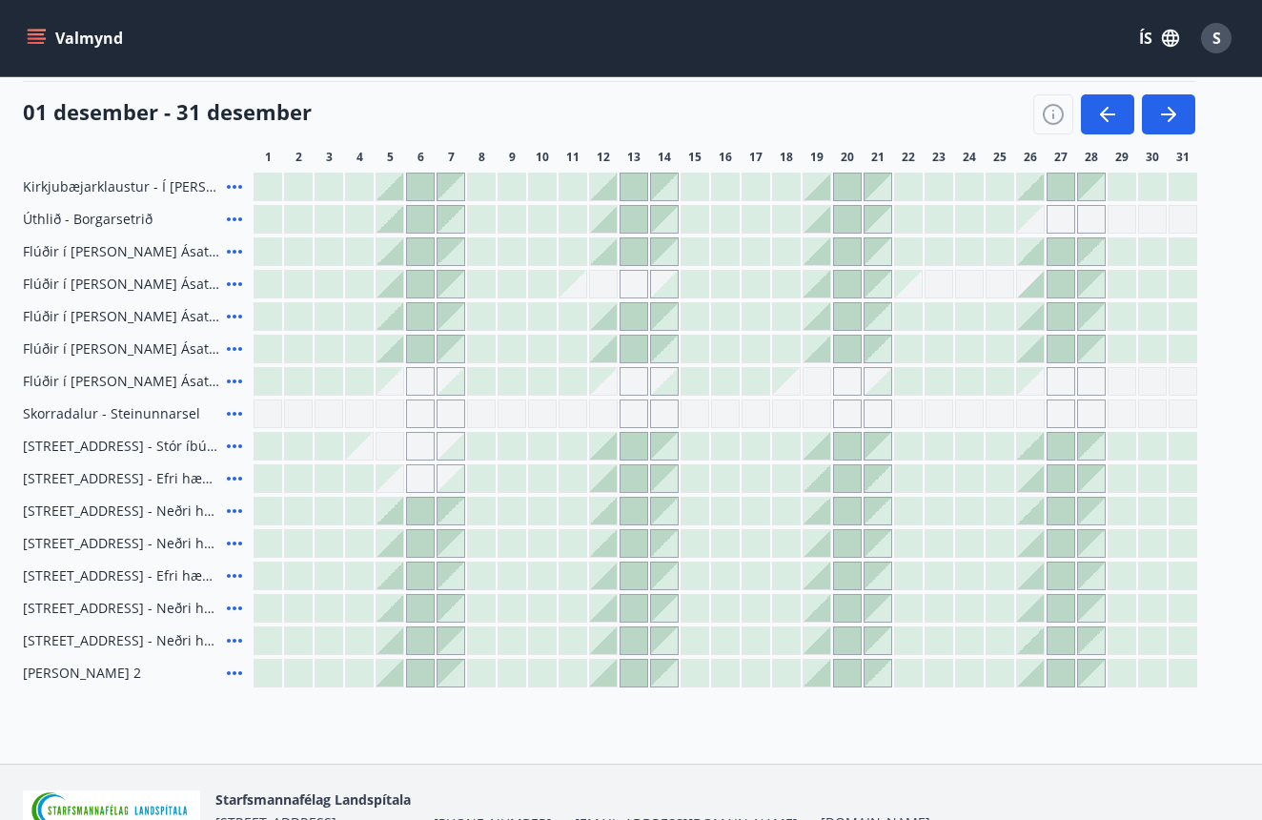
click at [604, 449] on div at bounding box center [603, 446] width 27 height 27
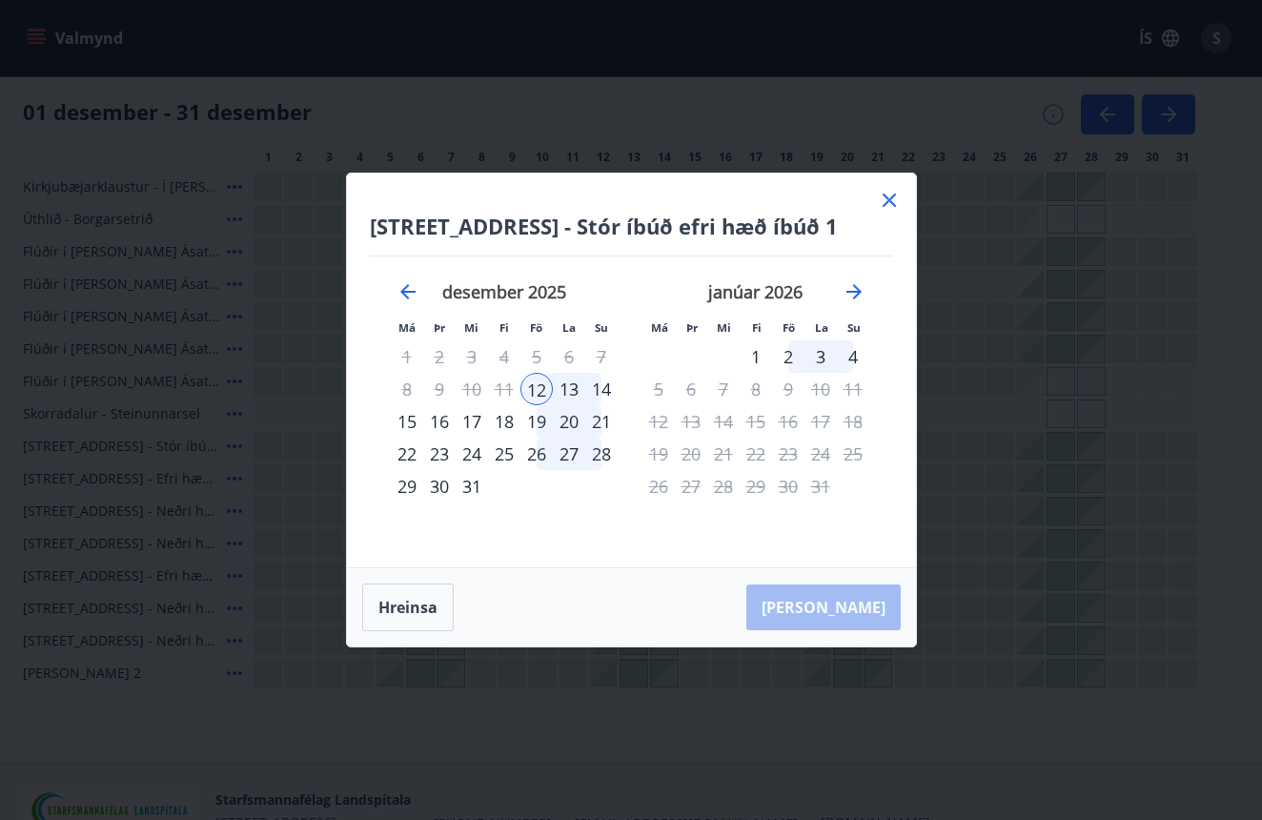
click at [596, 389] on div "14" at bounding box center [601, 389] width 32 height 32
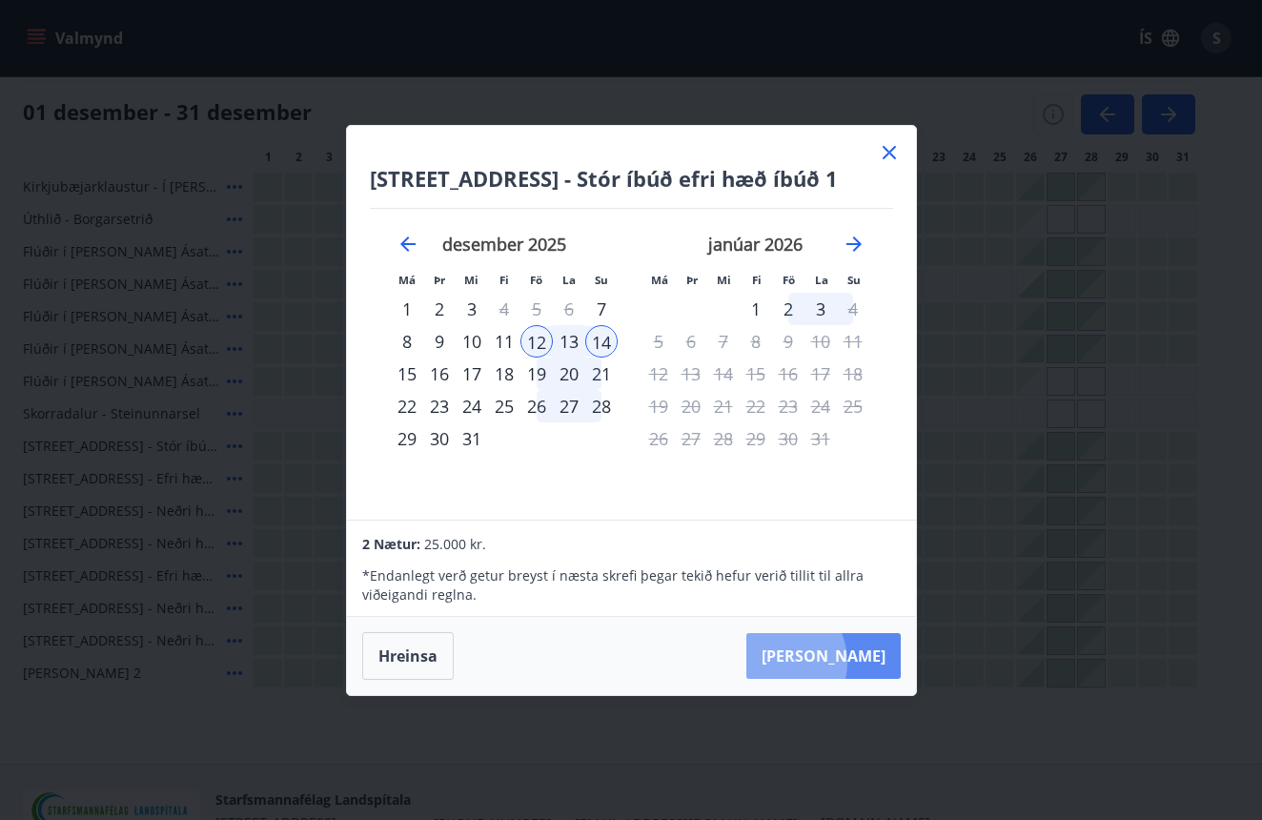
click at [830, 662] on button "[PERSON_NAME]" at bounding box center [824, 656] width 154 height 46
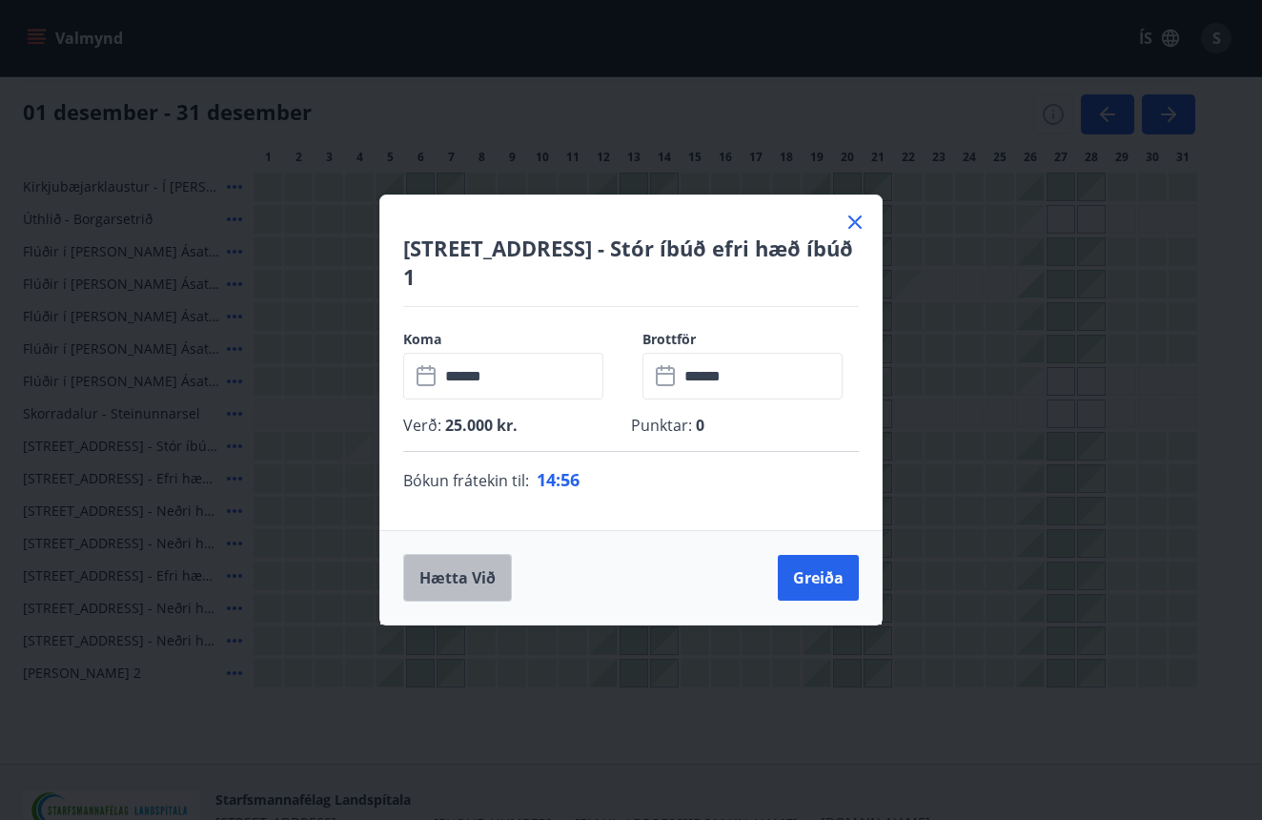
click at [498, 576] on button "Hætta við" at bounding box center [457, 578] width 109 height 48
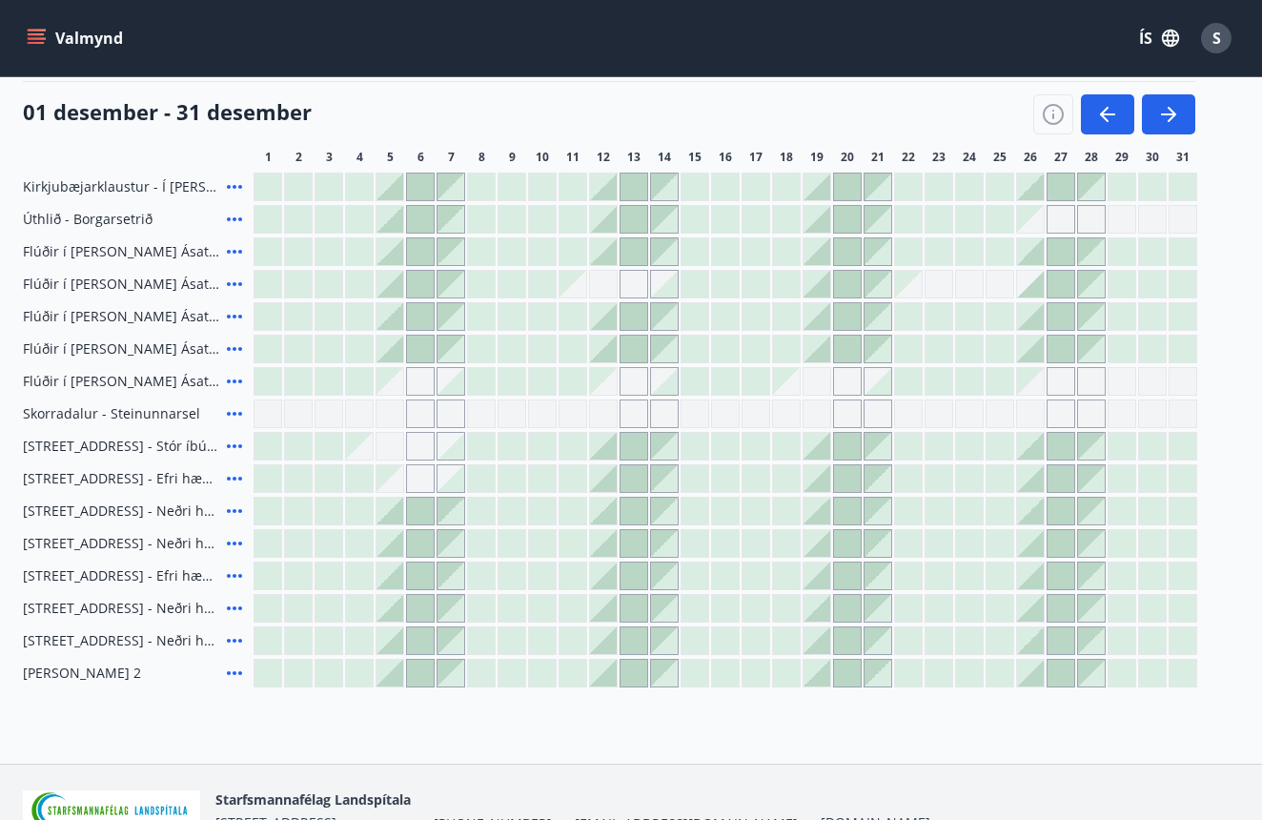
click at [234, 448] on icon at bounding box center [234, 446] width 23 height 23
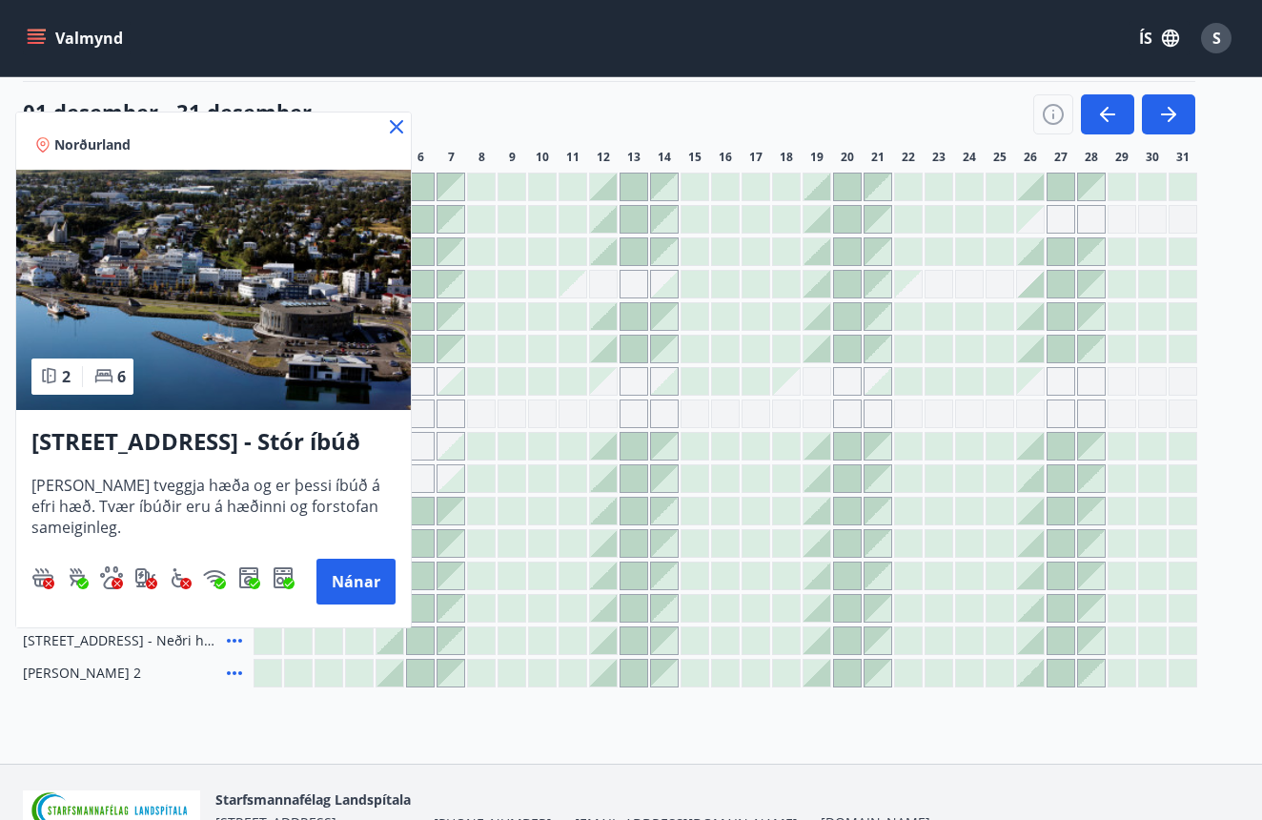
click at [45, 376] on icon at bounding box center [48, 375] width 19 height 19
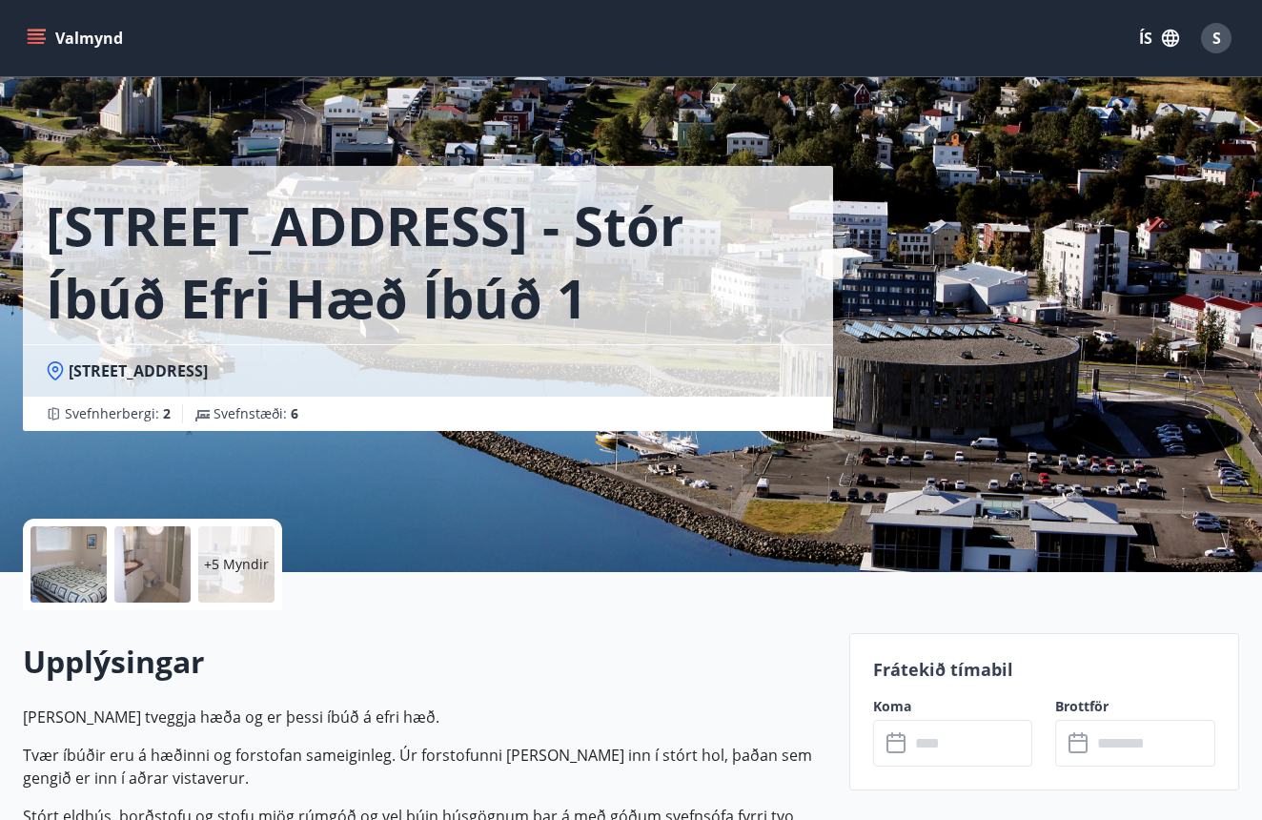
click at [50, 547] on div at bounding box center [69, 564] width 76 height 76
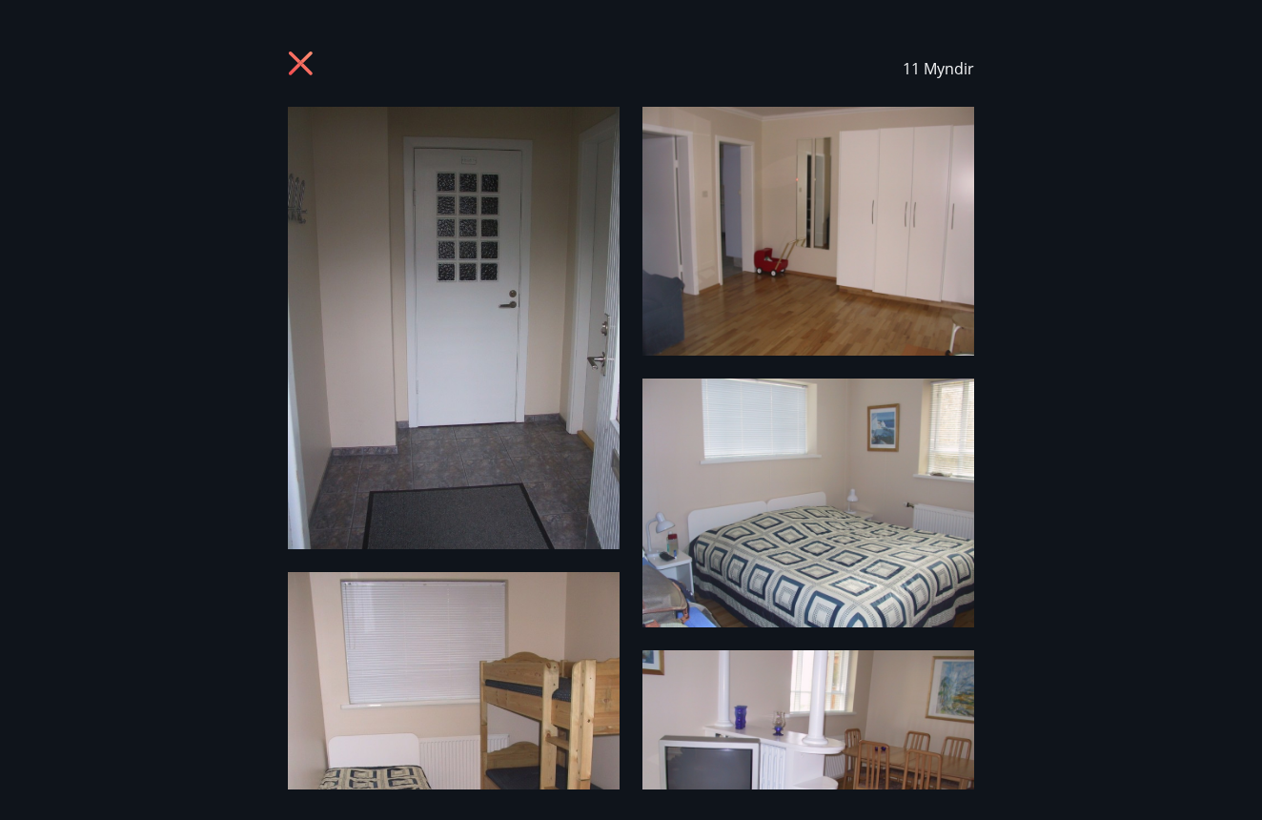
click at [465, 391] on img at bounding box center [454, 328] width 332 height 442
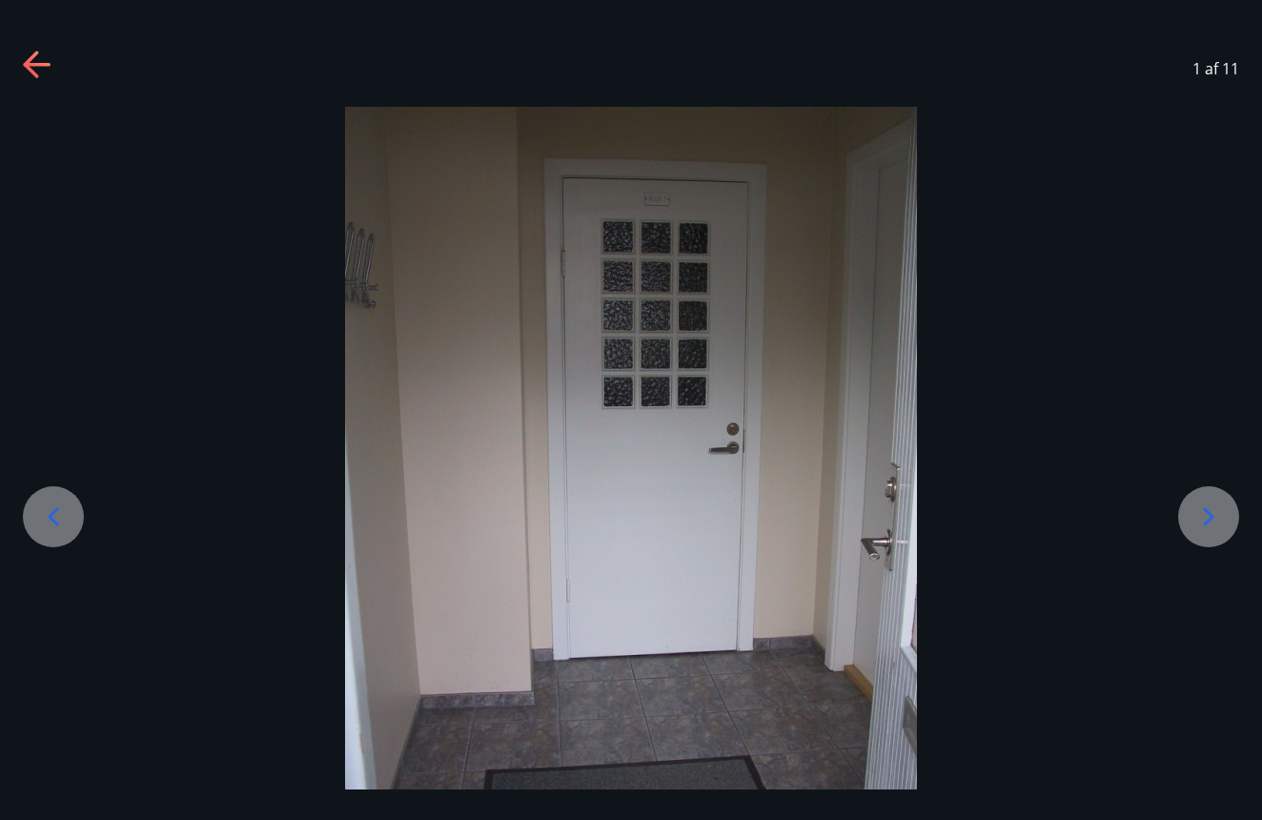
click at [1210, 523] on icon at bounding box center [1209, 517] width 31 height 31
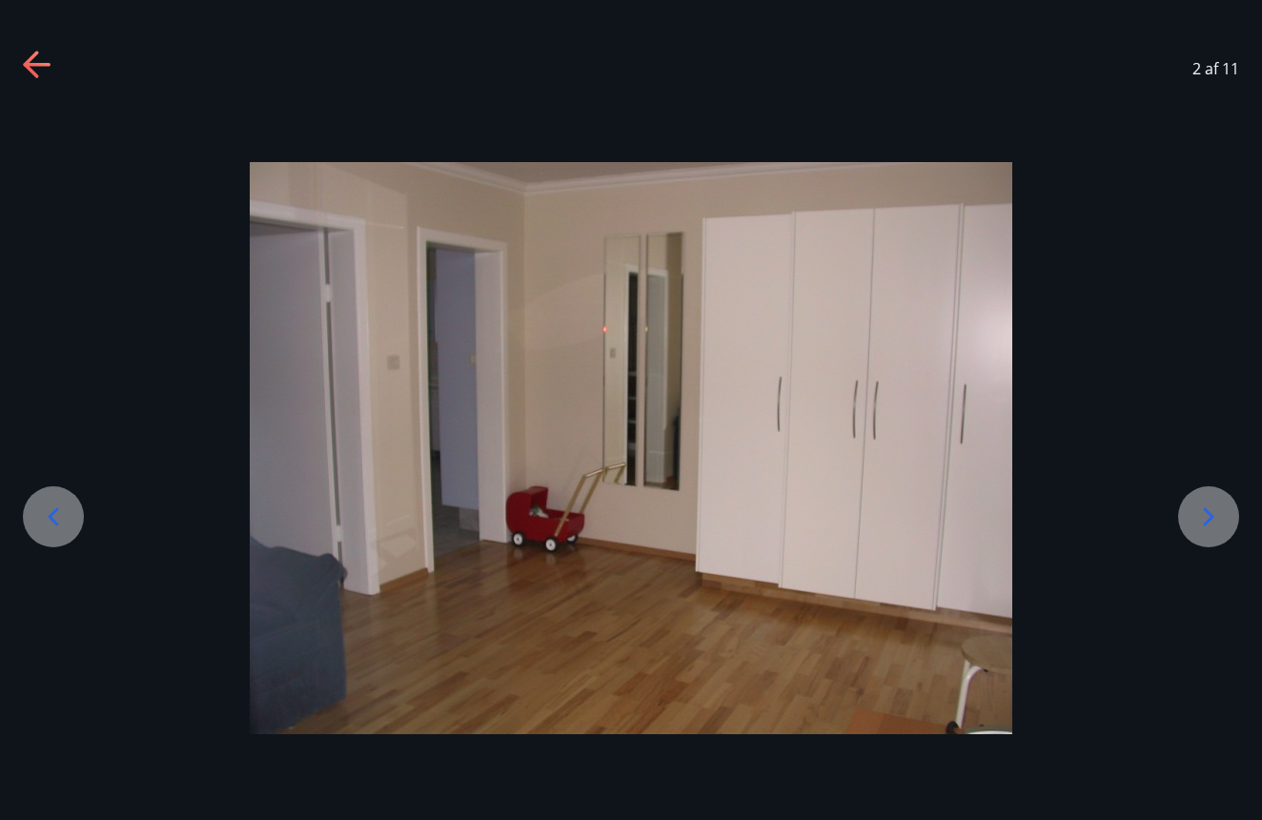
click at [1210, 523] on icon at bounding box center [1209, 517] width 31 height 31
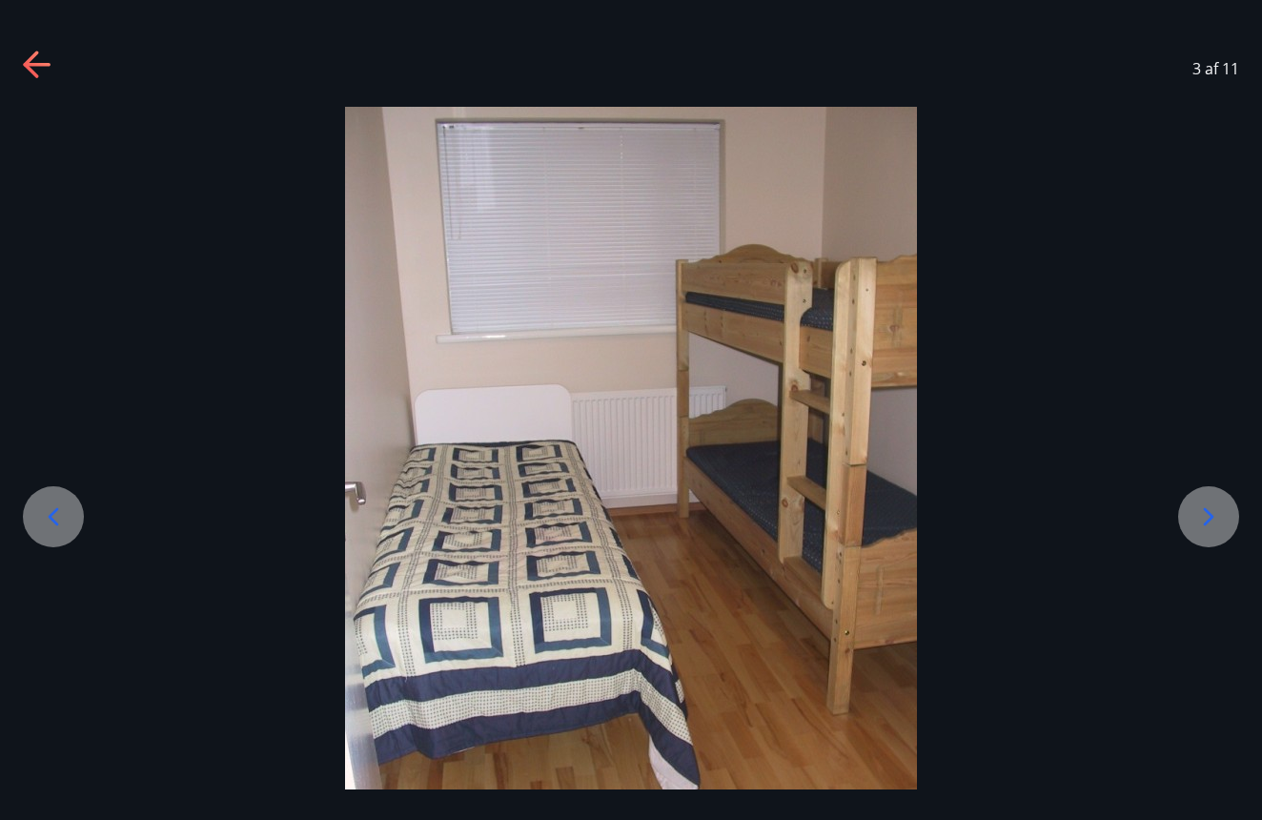
click at [1210, 523] on icon at bounding box center [1209, 517] width 31 height 31
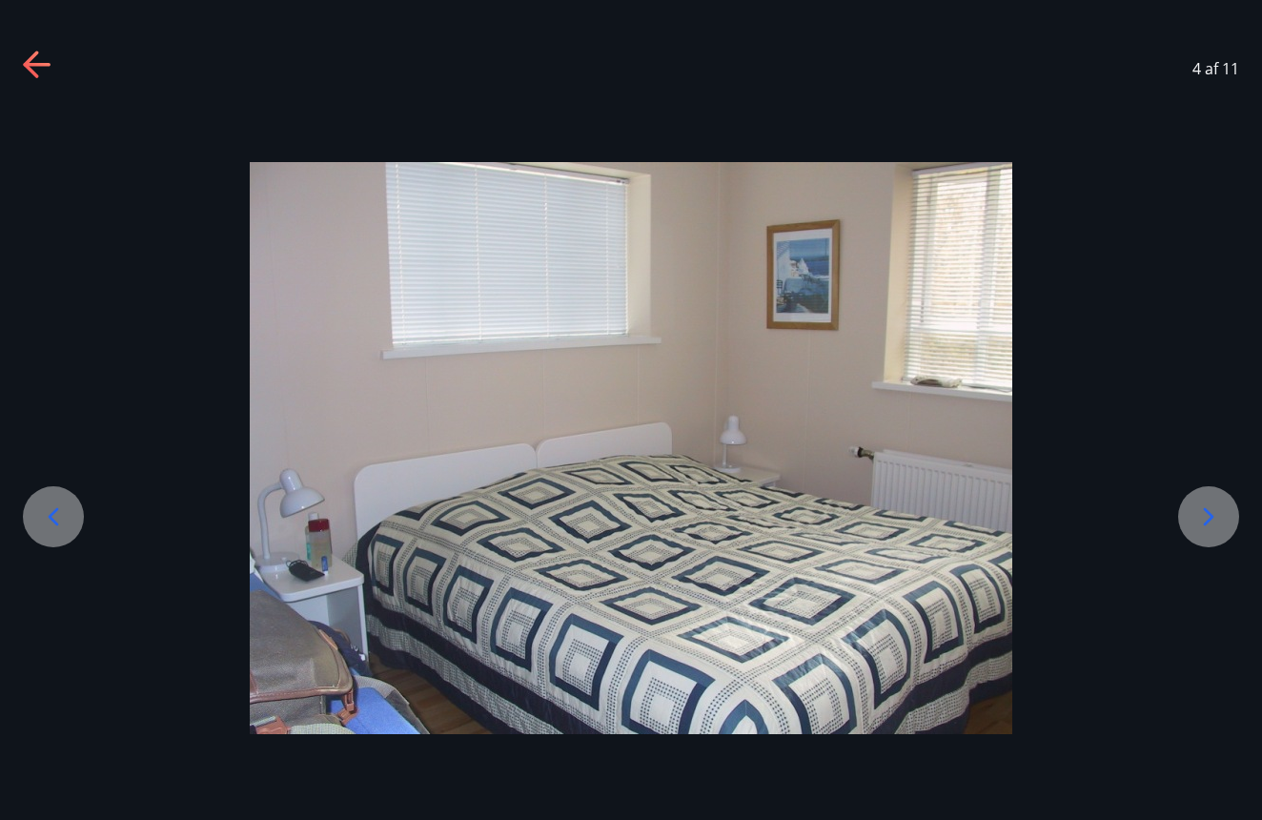
click at [1210, 523] on icon at bounding box center [1209, 517] width 31 height 31
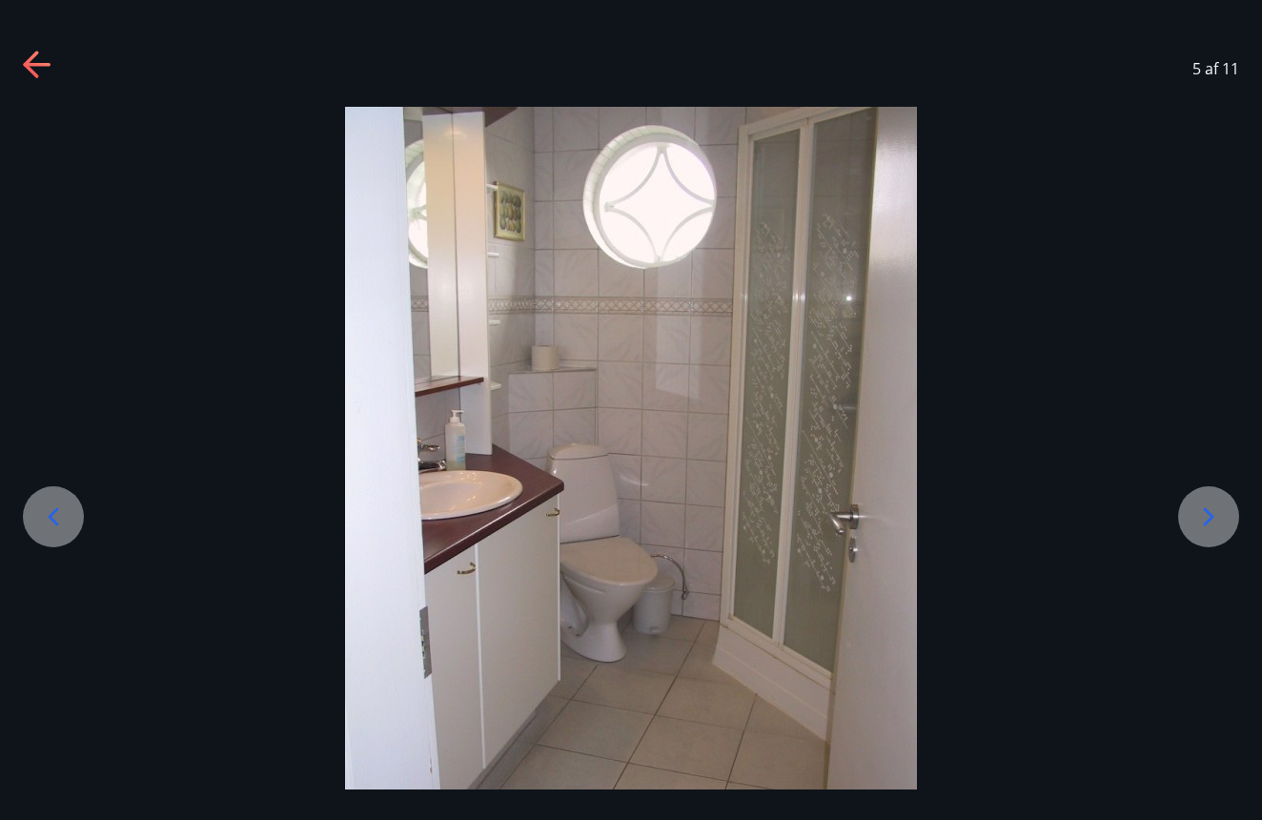
click at [1210, 523] on icon at bounding box center [1209, 517] width 31 height 31
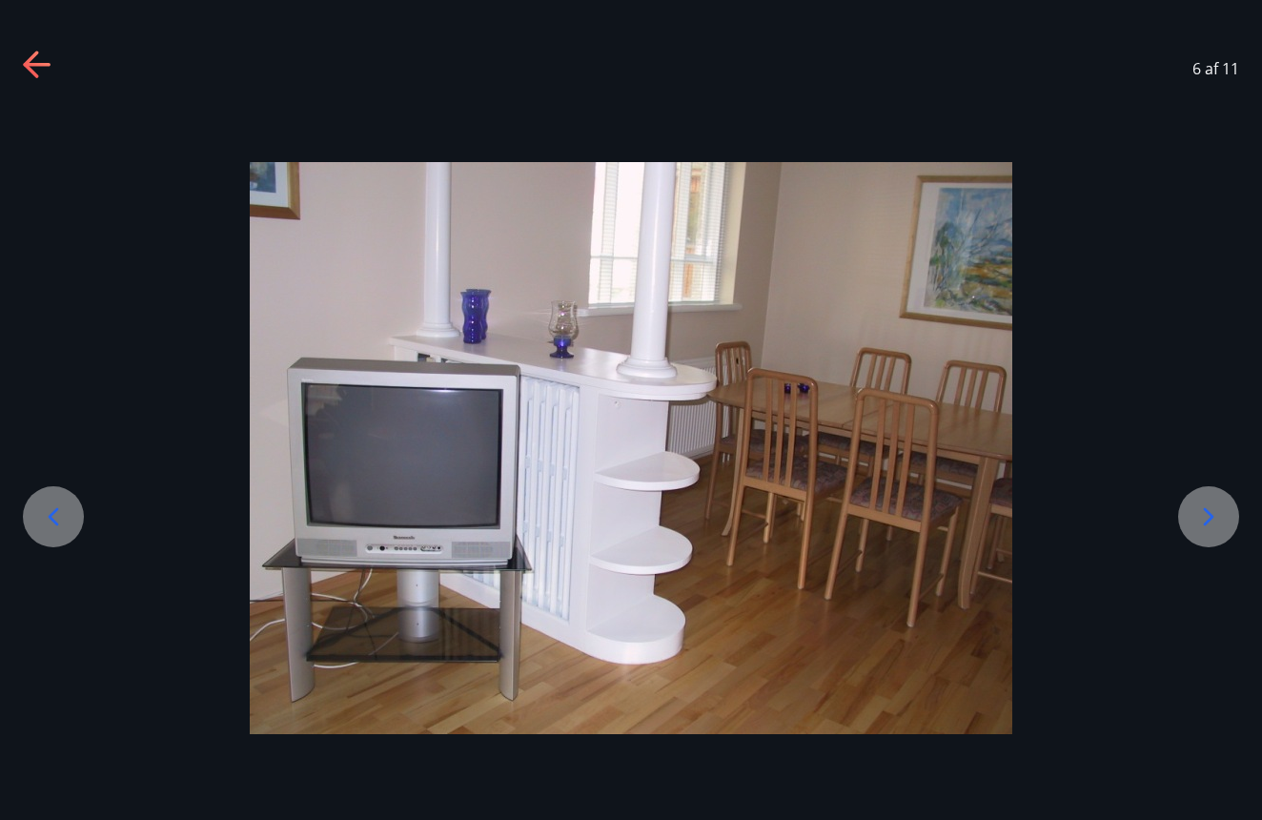
click at [1210, 523] on icon at bounding box center [1209, 517] width 31 height 31
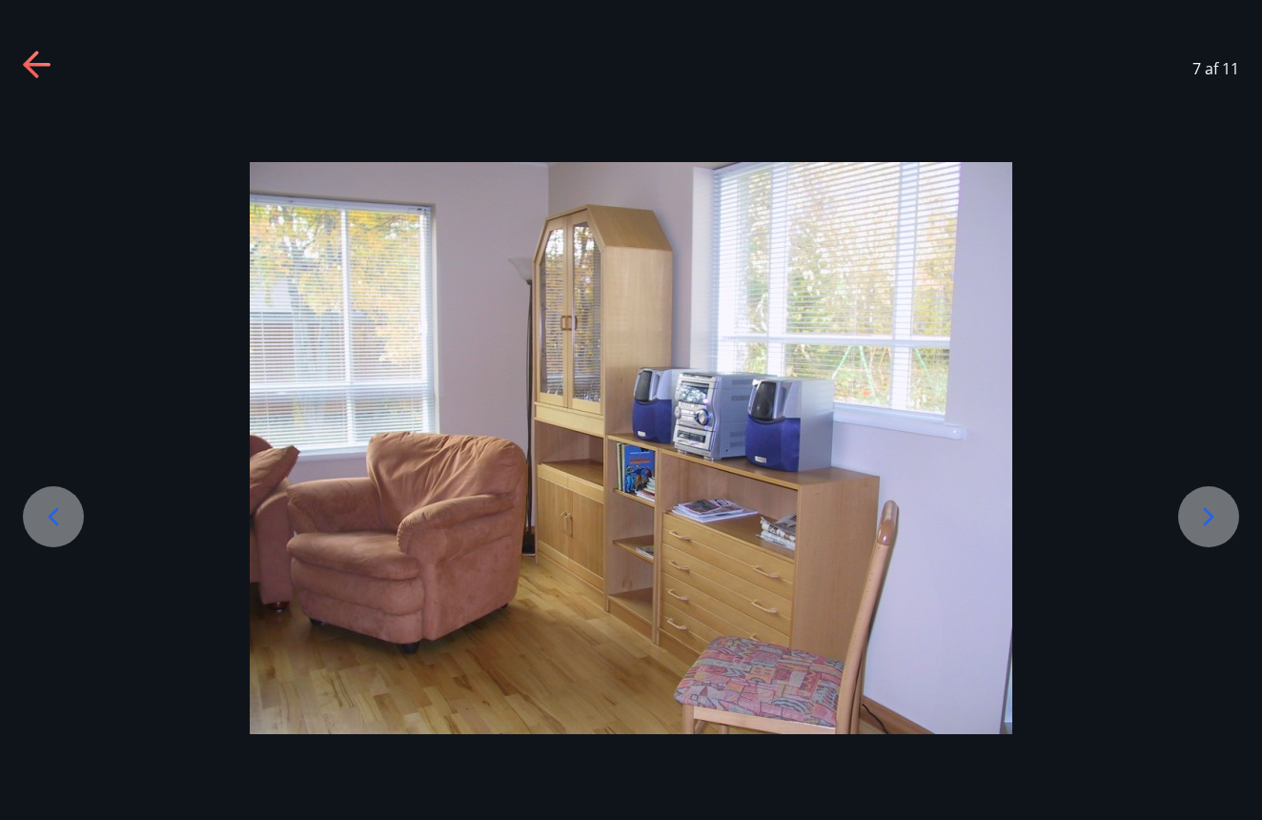
click at [1210, 523] on icon at bounding box center [1209, 517] width 31 height 31
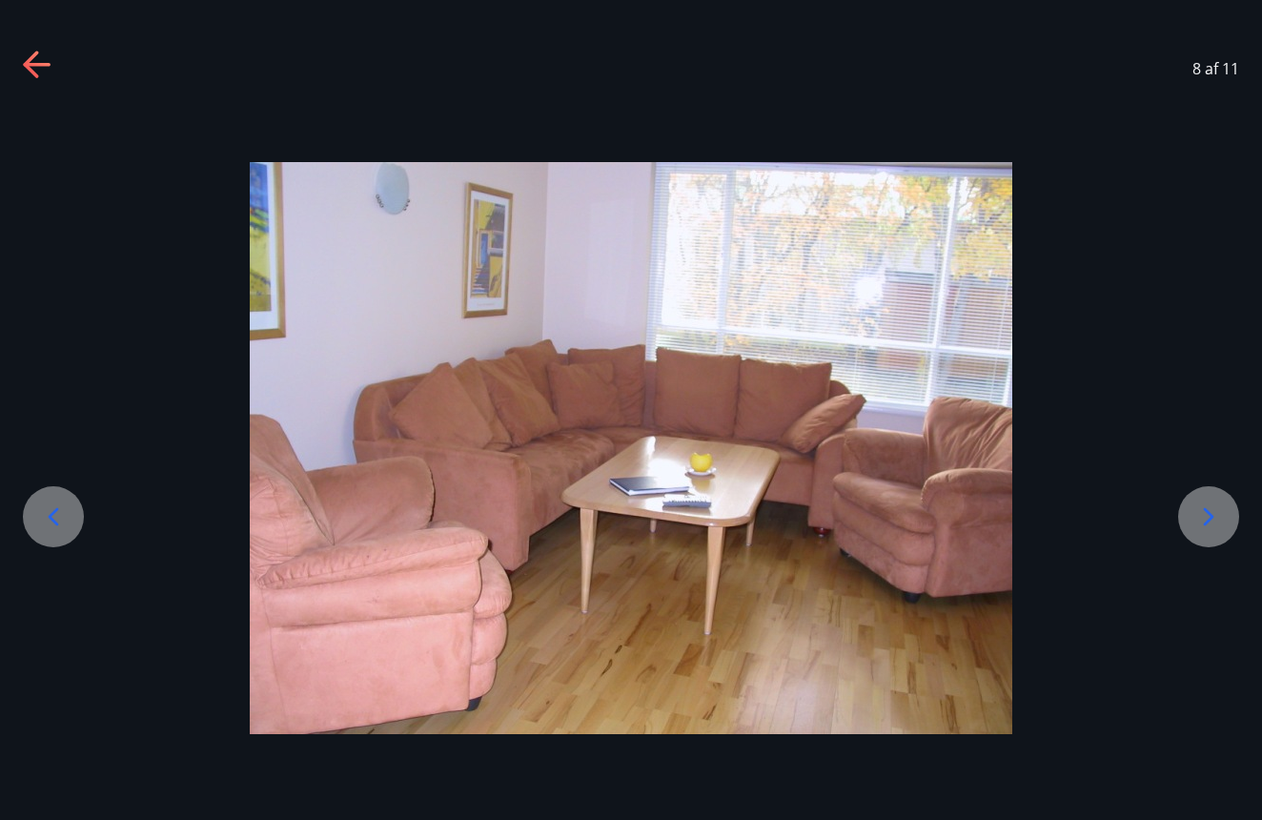
click at [1210, 523] on icon at bounding box center [1209, 517] width 31 height 31
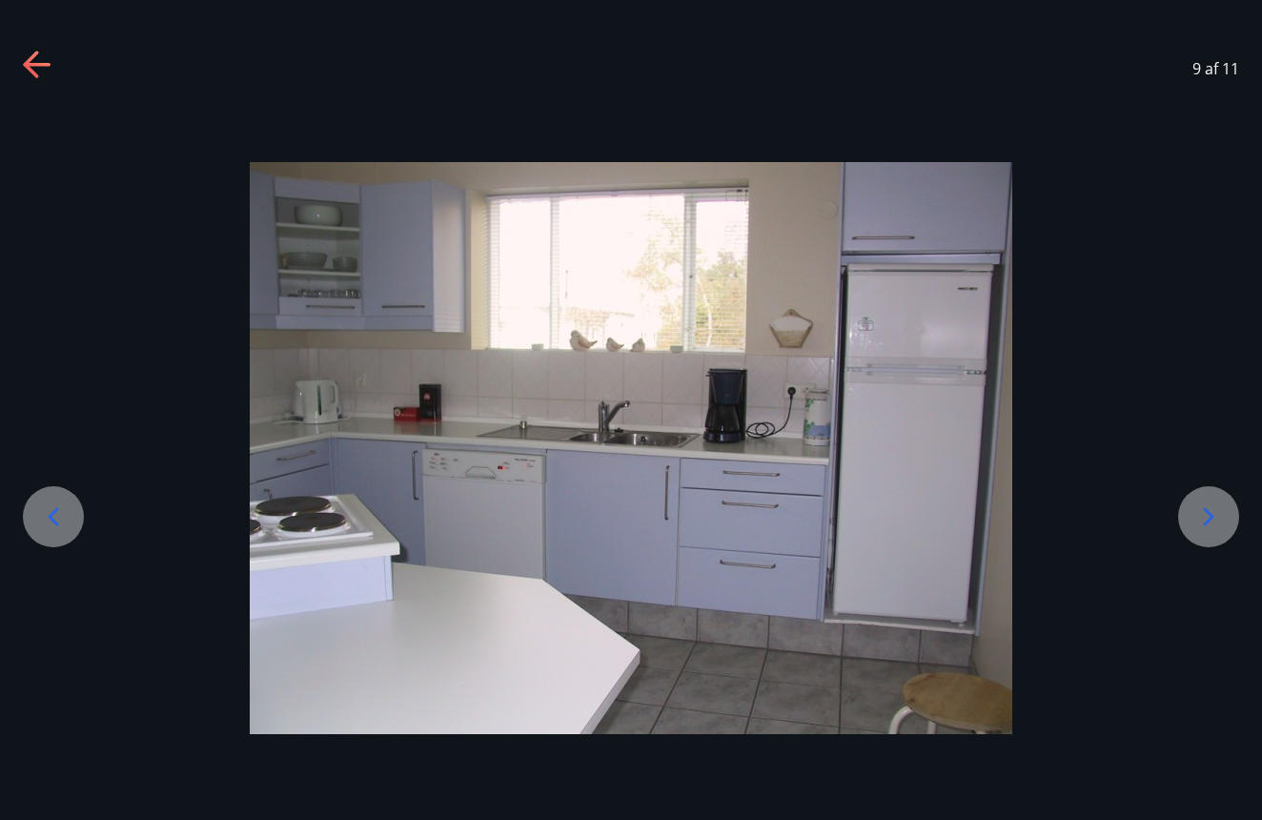
click at [1210, 523] on icon at bounding box center [1209, 517] width 31 height 31
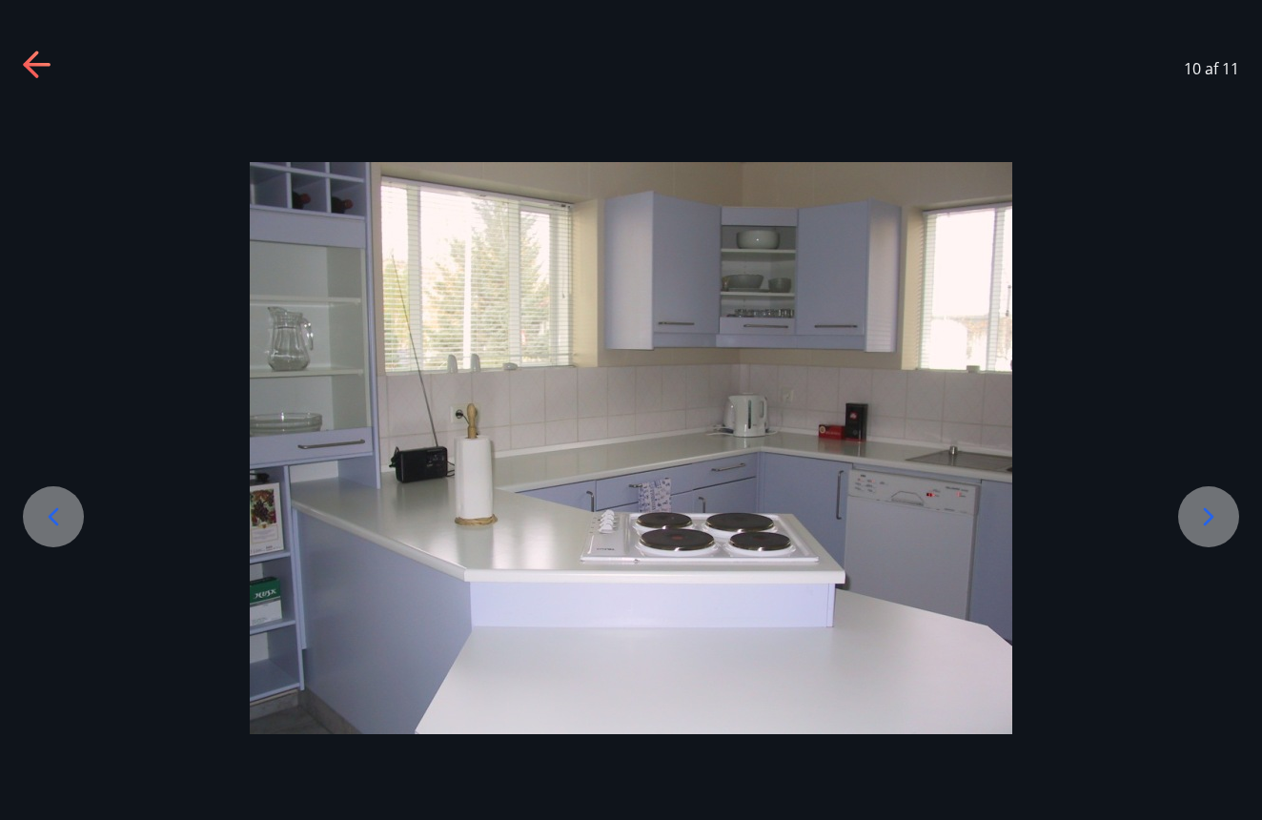
click at [1187, 519] on div at bounding box center [1208, 516] width 61 height 61
